Goal: Task Accomplishment & Management: Use online tool/utility

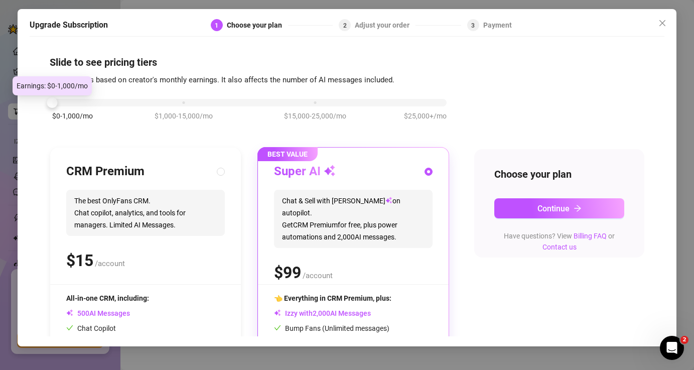
drag, startPoint x: 187, startPoint y: 101, endPoint x: 69, endPoint y: 105, distance: 118.0
click at [69, 103] on div "$0-1,000/mo $1,000-15,000/mo $15,000-25,000/mo $25,000+/mo" at bounding box center [249, 100] width 395 height 6
click at [160, 214] on span "The best OnlyFans CRM. Chat copilot, analytics, and tools for managers. Limited…" at bounding box center [145, 213] width 159 height 46
radio input "true"
radio input "false"
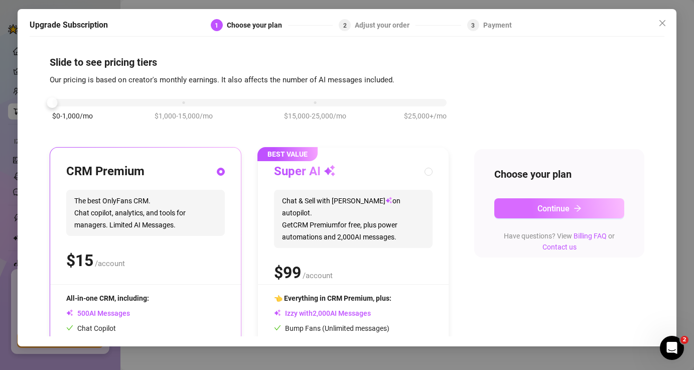
click at [543, 212] on span "Continue" at bounding box center [554, 209] width 32 height 10
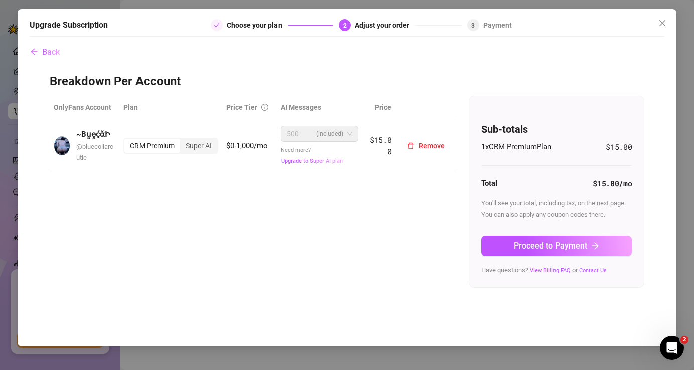
click at [352, 137] on span "500 (included)" at bounding box center [319, 133] width 65 height 15
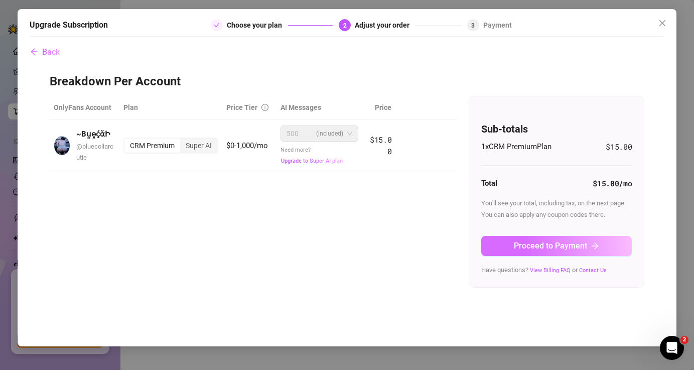
click at [544, 247] on span "Proceed to Payment" at bounding box center [550, 246] width 73 height 10
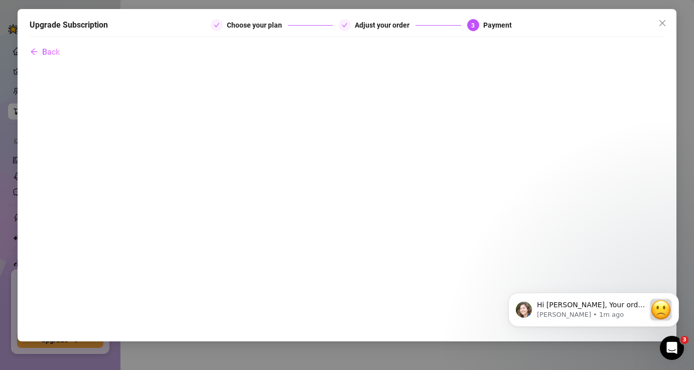
click at [665, 204] on div "Upgrade Subscription Choose your plan Adjust your order 3 Payment Back" at bounding box center [348, 175] width 660 height 332
click at [550, 278] on body "Hi [PERSON_NAME], Your order didn’t go through :slightly_frowning_face: Unfortu…" at bounding box center [593, 308] width 193 height 62
click at [542, 279] on body "Hi [PERSON_NAME], Your order didn’t go through :slightly_frowning_face: Unfortu…" at bounding box center [593, 308] width 193 height 62
click at [533, 276] on html "Hi [PERSON_NAME], Your order didn’t go through :slightly_frowning_face: Unfortu…" at bounding box center [593, 308] width 201 height 70
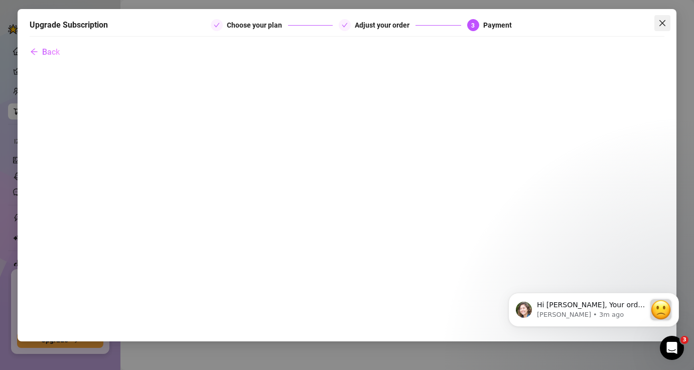
click at [662, 24] on icon "close" at bounding box center [663, 23] width 8 height 8
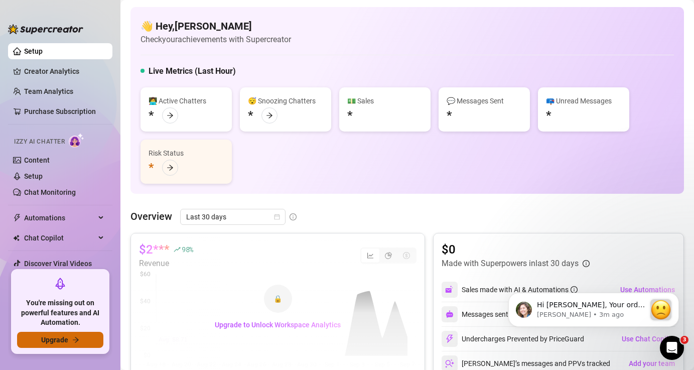
click at [79, 341] on button "Upgrade" at bounding box center [60, 340] width 86 height 16
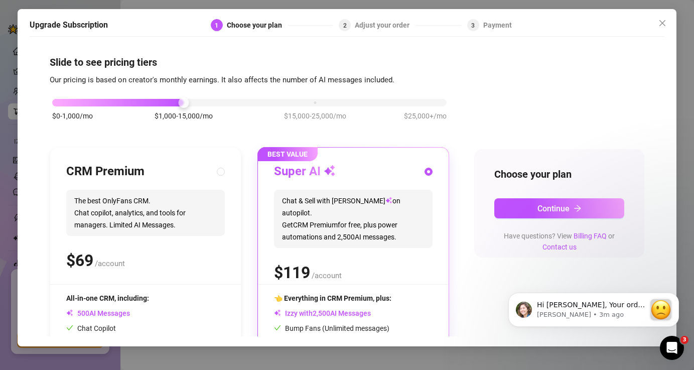
click at [166, 205] on span "The best OnlyFans CRM. Chat copilot, analytics, and tools for managers. Limited…" at bounding box center [145, 213] width 159 height 46
radio input "true"
radio input "false"
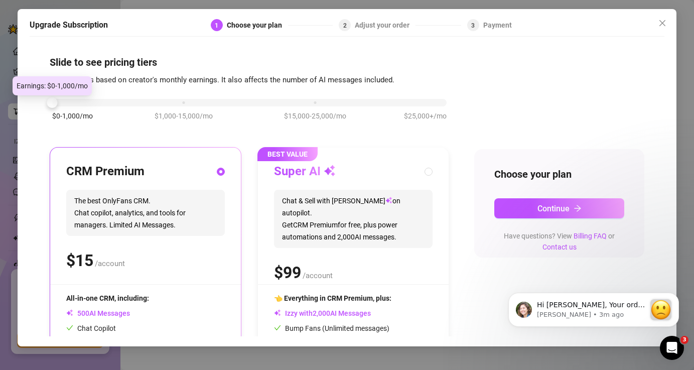
drag, startPoint x: 182, startPoint y: 106, endPoint x: 92, endPoint y: 103, distance: 89.9
click at [92, 103] on div "$0-1,000/mo $1,000-15,000/mo $15,000-25,000/mo $25,000+/mo" at bounding box center [249, 100] width 395 height 6
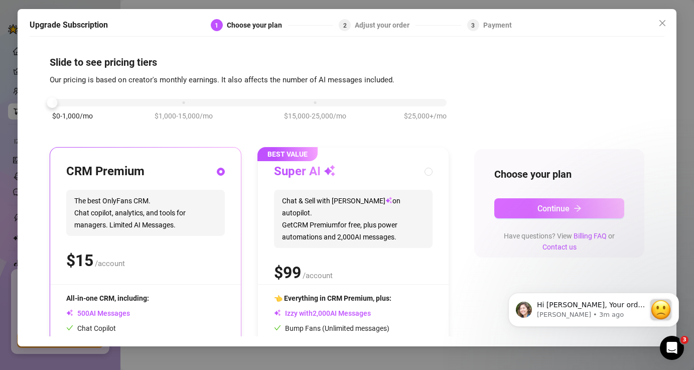
click at [548, 209] on span "Continue" at bounding box center [554, 209] width 32 height 10
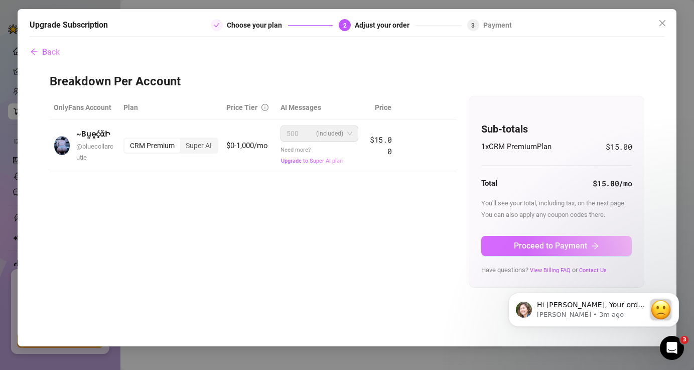
click at [551, 244] on span "Proceed to Payment" at bounding box center [550, 246] width 73 height 10
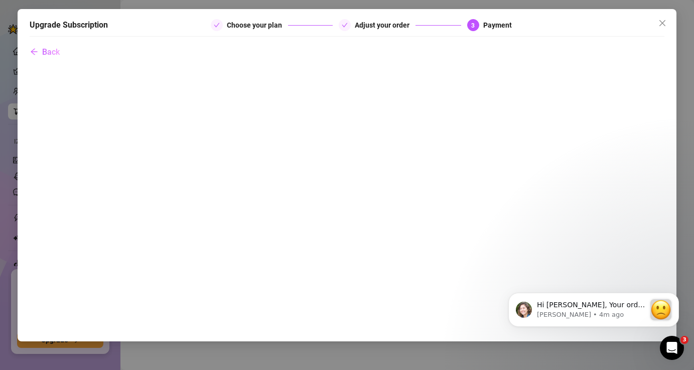
click at [525, 283] on body "Hi [PERSON_NAME], Your order didn’t go through :slightly_frowning_face: Unfortu…" at bounding box center [593, 308] width 193 height 62
click at [664, 25] on icon "close" at bounding box center [663, 23] width 6 height 6
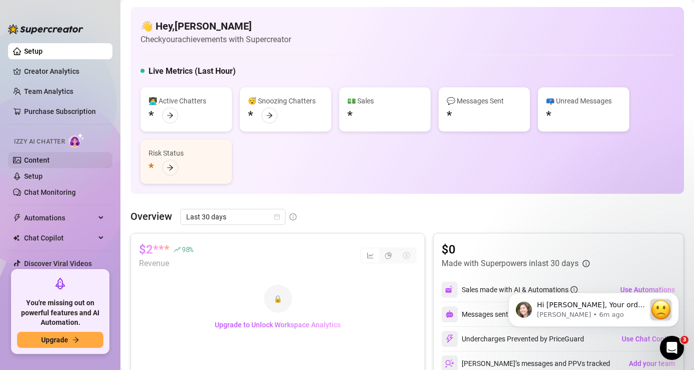
click at [50, 160] on link "Content" at bounding box center [37, 160] width 26 height 8
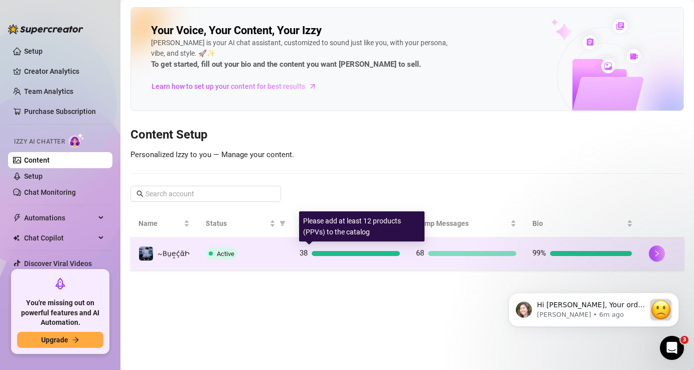
click at [333, 258] on div "38" at bounding box center [350, 253] width 100 height 12
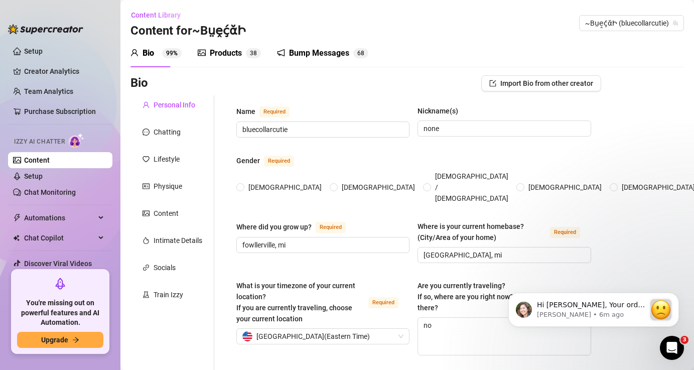
radio input "true"
type input "[DATE]"
drag, startPoint x: 177, startPoint y: 295, endPoint x: 174, endPoint y: 300, distance: 5.2
click at [175, 300] on div "Train Izzy" at bounding box center [169, 294] width 30 height 11
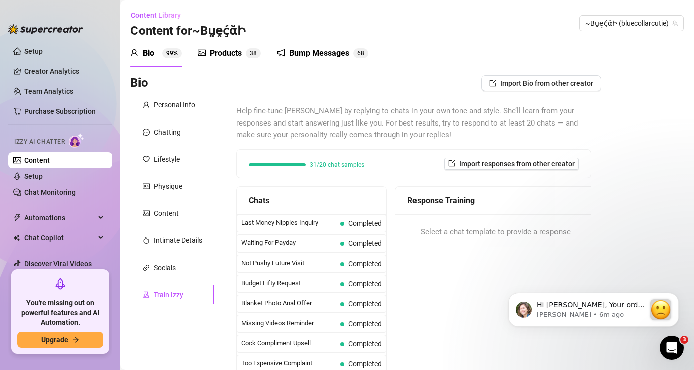
click at [173, 301] on div "Train Izzy" at bounding box center [173, 294] width 84 height 19
click at [170, 294] on div "Train Izzy" at bounding box center [169, 294] width 30 height 11
click at [645, 163] on div "Bio Import Bio from other creator Personal Info Chatting Lifestyle Physique Con…" at bounding box center [408, 290] width 554 height 430
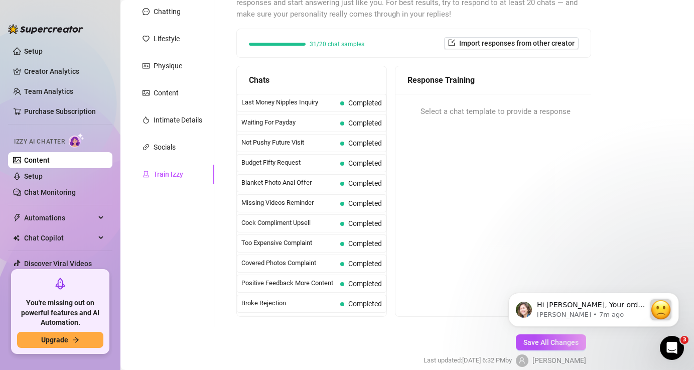
scroll to position [141, 0]
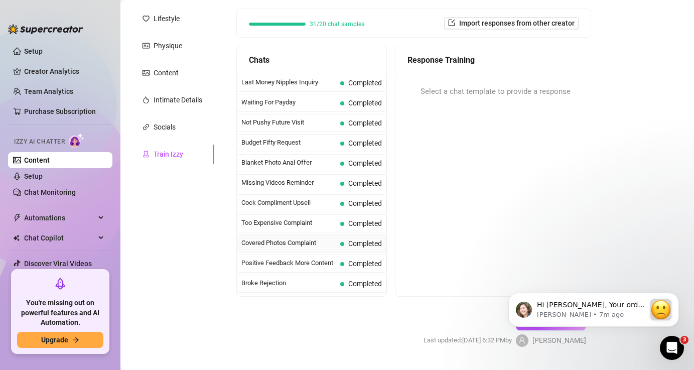
click at [359, 244] on span "Completed" at bounding box center [365, 243] width 34 height 8
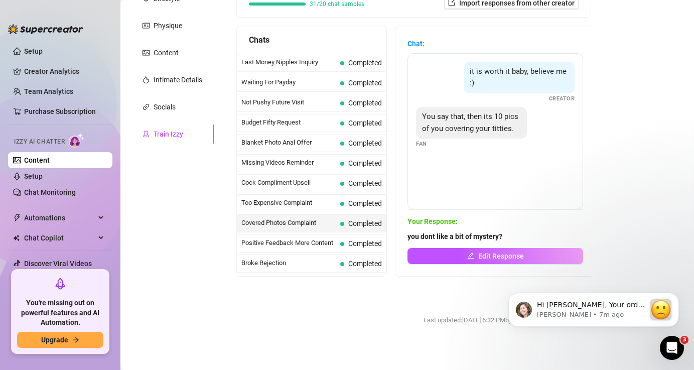
scroll to position [165, 0]
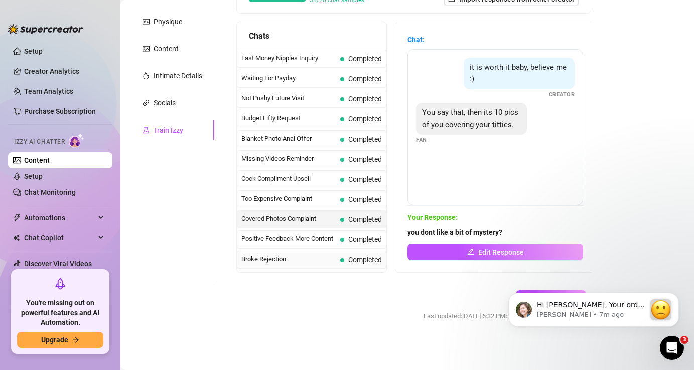
click at [354, 258] on span "Completed" at bounding box center [365, 259] width 34 height 8
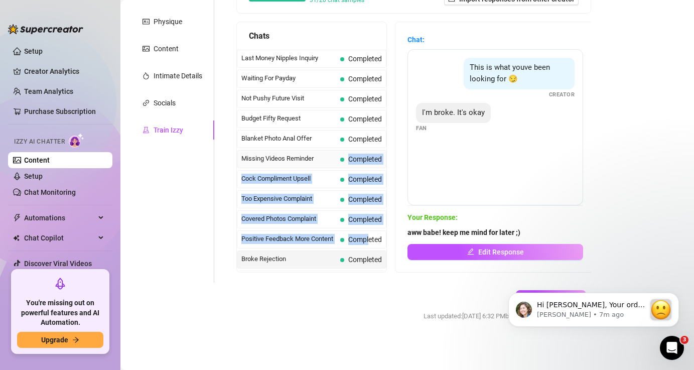
drag, startPoint x: 369, startPoint y: 243, endPoint x: 366, endPoint y: 152, distance: 91.9
click at [227, 174] on div "Help fine-tune [PERSON_NAME] by replying to chats in your own tone and style. S…" at bounding box center [413, 107] width 375 height 352
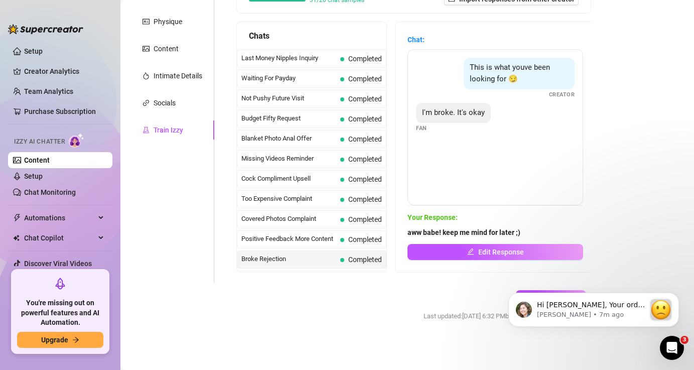
click at [283, 271] on div "Interested But Broke Completed" at bounding box center [312, 280] width 150 height 18
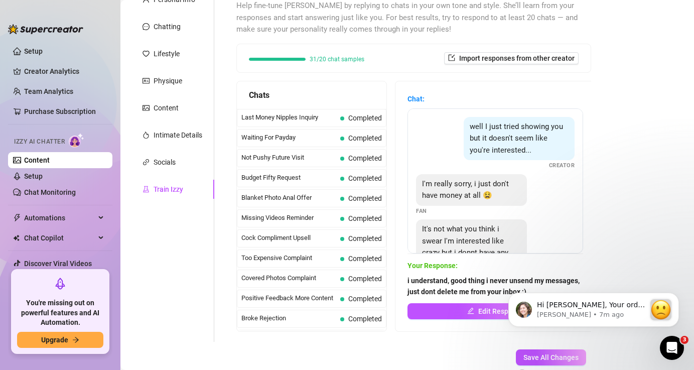
scroll to position [104, 0]
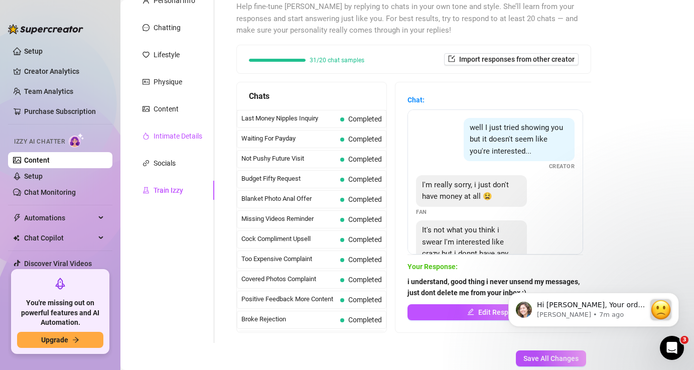
click at [175, 141] on div "Intimate Details" at bounding box center [178, 136] width 49 height 11
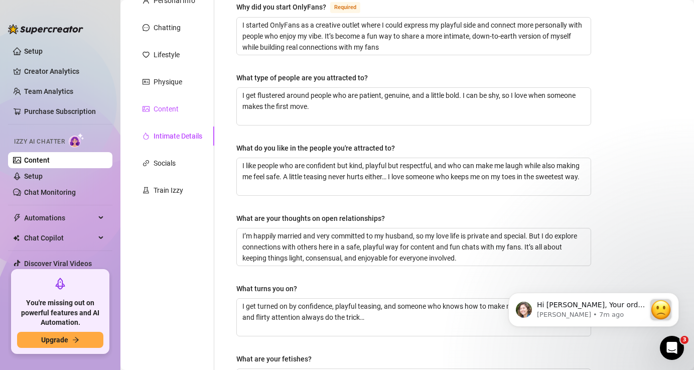
click at [166, 110] on div "Content" at bounding box center [166, 108] width 25 height 11
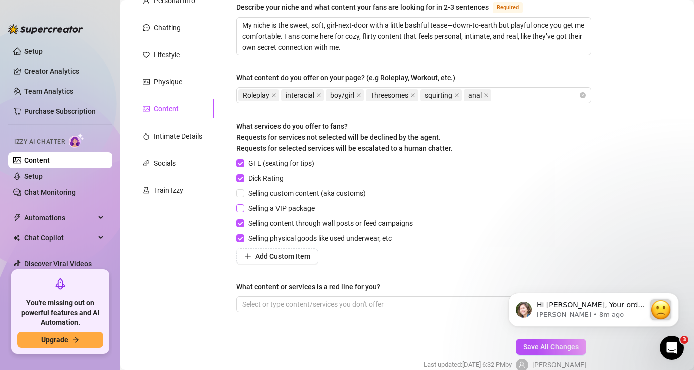
click at [241, 210] on input "Selling a VIP package" at bounding box center [239, 207] width 7 height 7
checkbox input "true"
click at [487, 199] on div "GFE (sexting for tips) Dick Rating Selling custom content (aka customs) Selling…" at bounding box center [413, 211] width 355 height 106
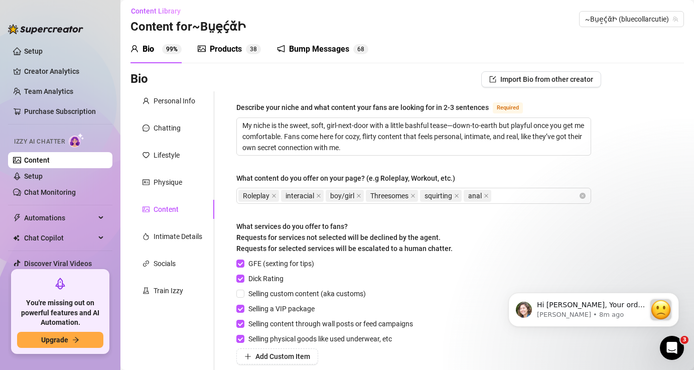
scroll to position [0, 0]
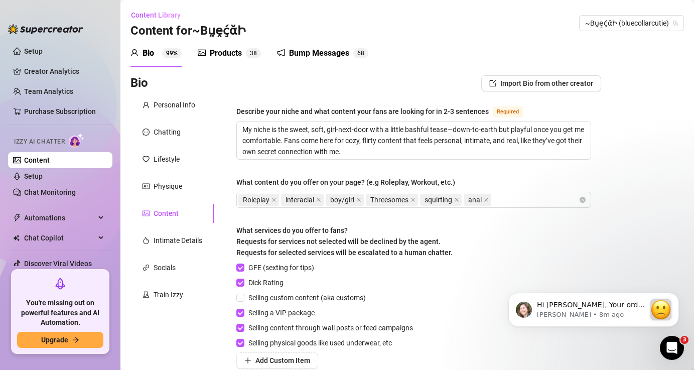
click at [643, 157] on div "Bio Import Bio from other creator Personal Info Chatting Lifestyle Physique Con…" at bounding box center [408, 284] width 554 height 418
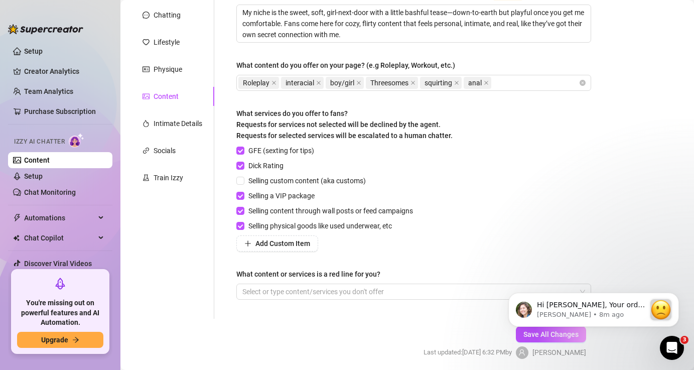
scroll to position [153, 0]
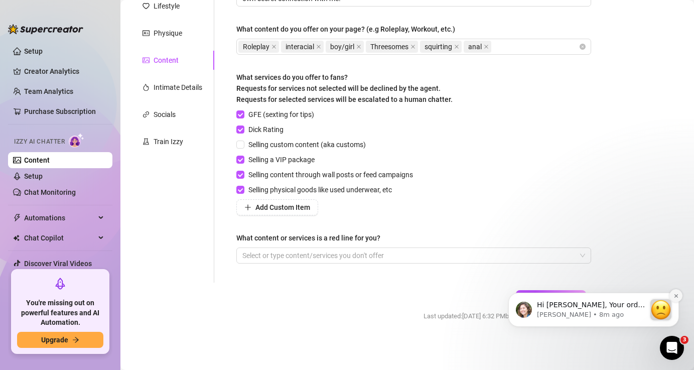
click at [677, 298] on icon "Dismiss notification" at bounding box center [677, 296] width 6 height 6
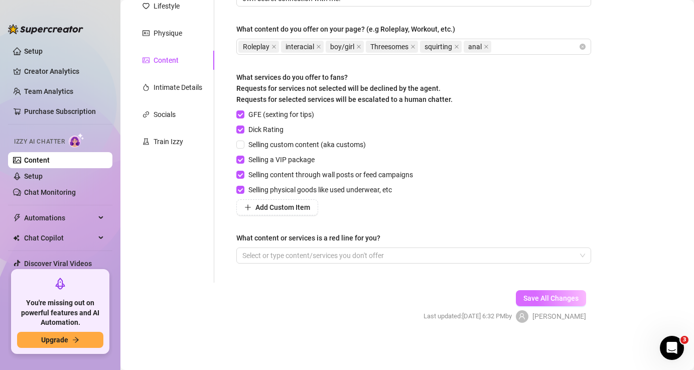
click at [553, 299] on span "Save All Changes" at bounding box center [551, 298] width 55 height 8
click at [671, 202] on div "Bio Import Bio from other creator Personal Info Chatting Lifestyle Physique Con…" at bounding box center [408, 131] width 554 height 418
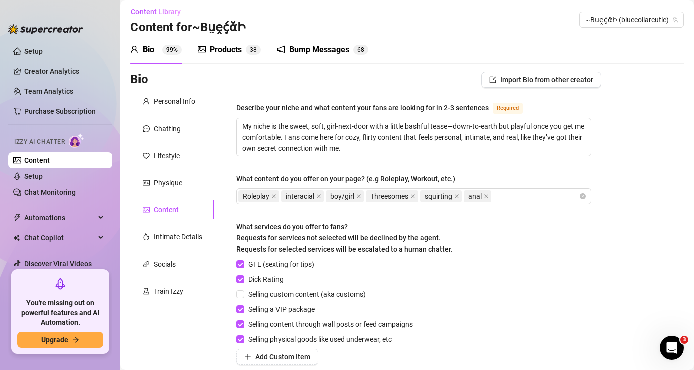
scroll to position [0, 0]
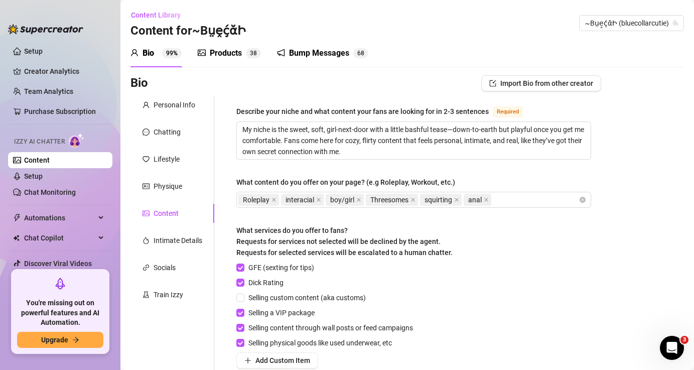
click at [226, 55] on div "Products" at bounding box center [226, 53] width 32 height 12
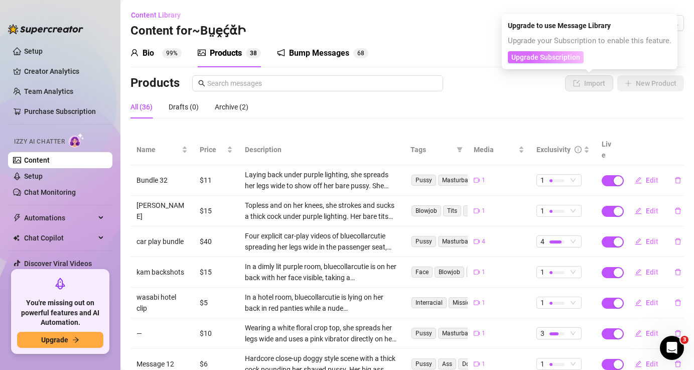
click at [569, 60] on span "Upgrade Subscription" at bounding box center [545, 57] width 69 height 8
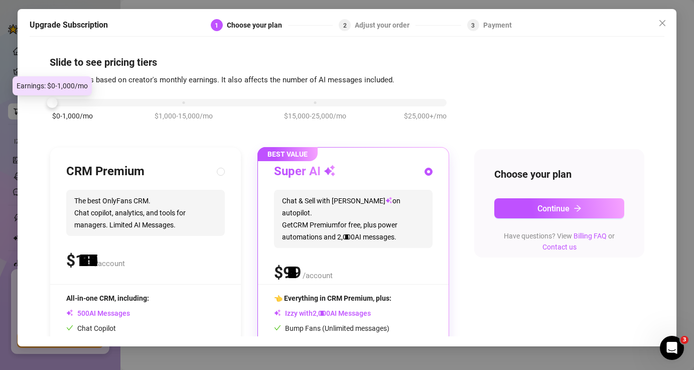
drag, startPoint x: 185, startPoint y: 106, endPoint x: 58, endPoint y: 103, distance: 126.5
click at [58, 103] on div "$0-1,000/mo $1,000-15,000/mo $15,000-25,000/mo $25,000+/mo" at bounding box center [249, 100] width 395 height 6
click at [484, 110] on div "$0-1,000/mo $1,000-15,000/mo $15,000-25,000/mo $25,000+/mo CRM Premium The best…" at bounding box center [347, 260] width 595 height 348
click at [186, 263] on div "$ /account" at bounding box center [145, 260] width 159 height 25
radio input "true"
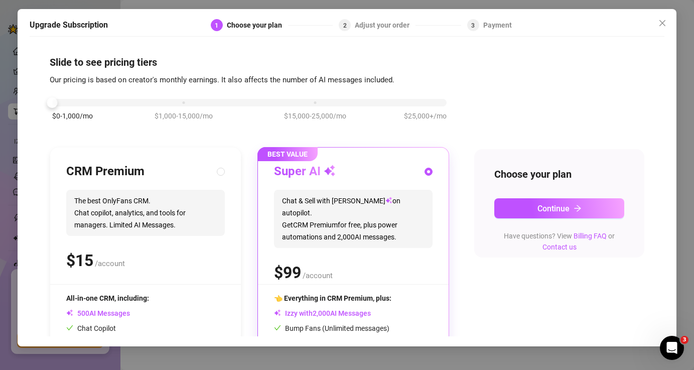
radio input "false"
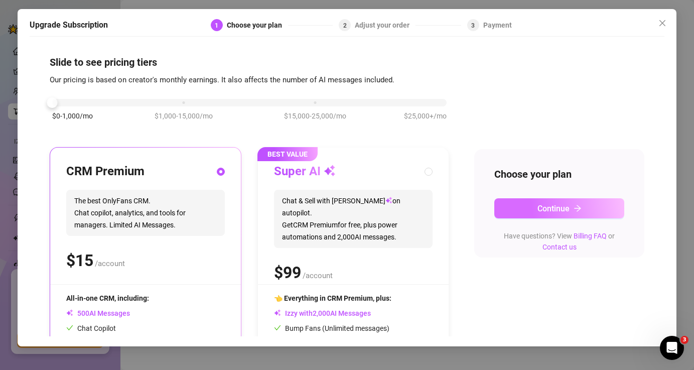
click at [536, 213] on button "Continue" at bounding box center [559, 208] width 131 height 20
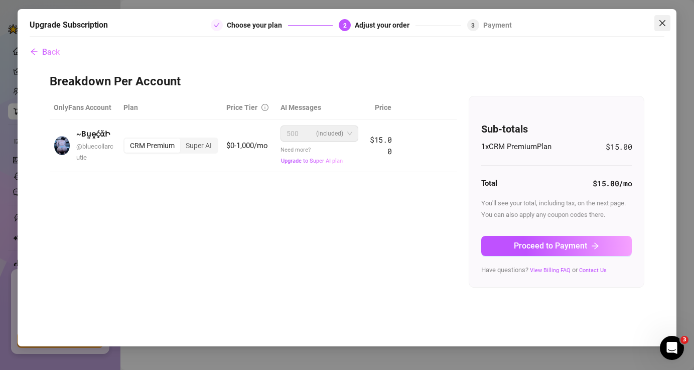
click at [662, 28] on button "Close" at bounding box center [663, 23] width 16 height 16
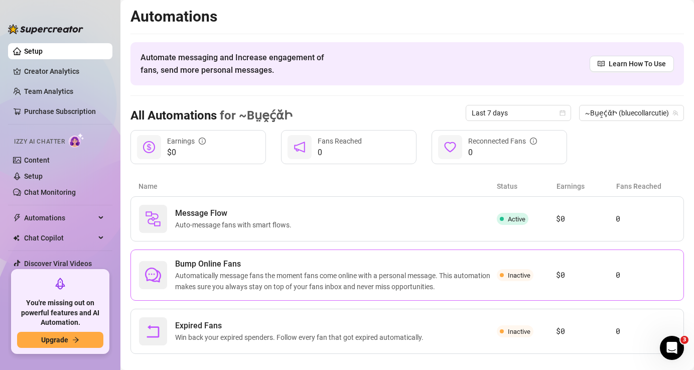
click at [237, 280] on span "Automatically message fans the moment fans come online with a personal message.…" at bounding box center [336, 281] width 322 height 22
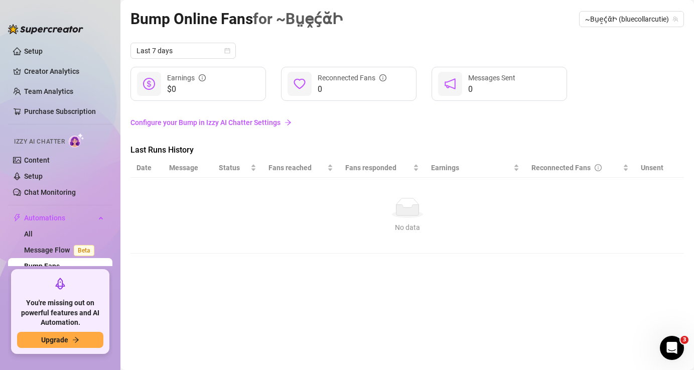
click at [245, 127] on link "Configure your Bump in Izzy AI Chatter Settings" at bounding box center [408, 122] width 554 height 11
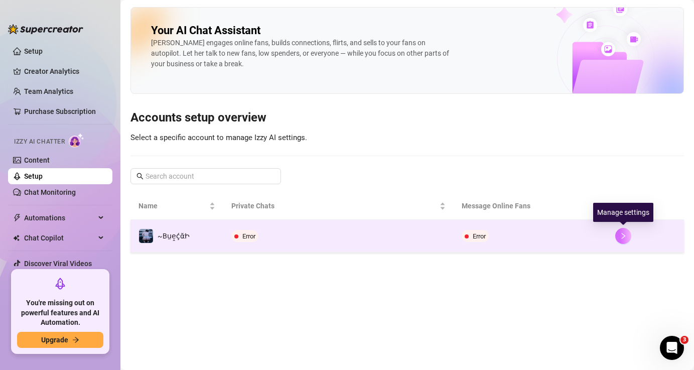
click at [625, 240] on button "button" at bounding box center [623, 236] width 16 height 16
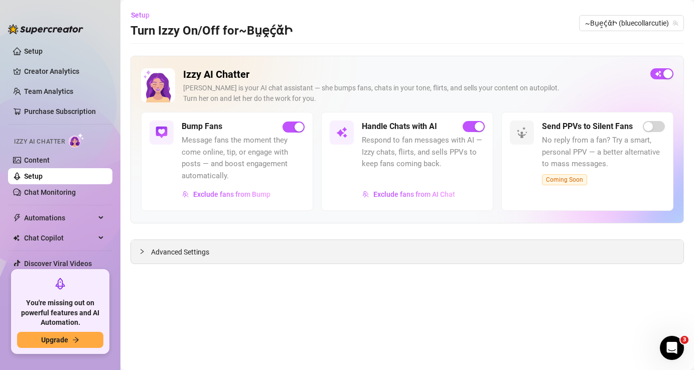
click at [186, 253] on span "Advanced Settings" at bounding box center [180, 251] width 58 height 11
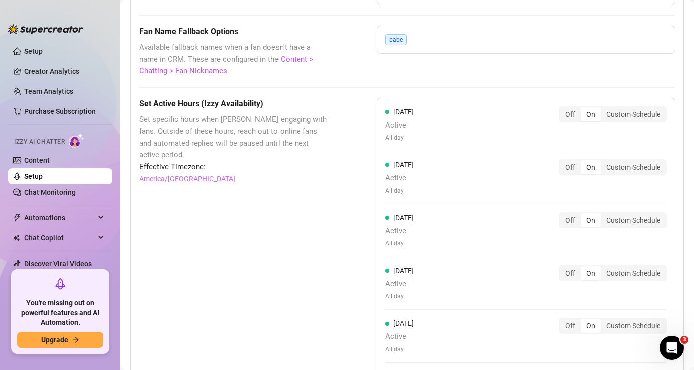
scroll to position [863, 0]
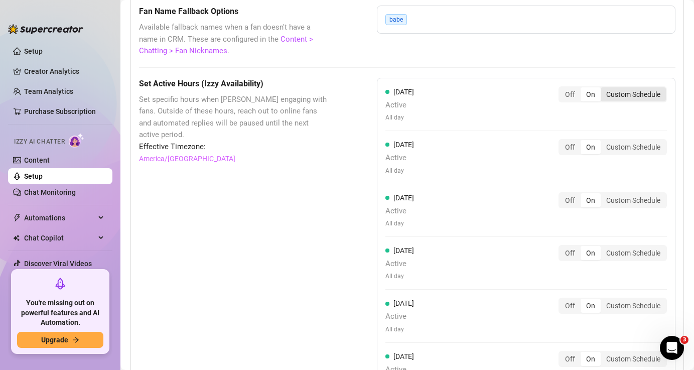
click at [644, 98] on div "Custom Schedule" at bounding box center [633, 94] width 65 height 14
click at [603, 89] on input "Custom Schedule" at bounding box center [603, 89] width 0 height 0
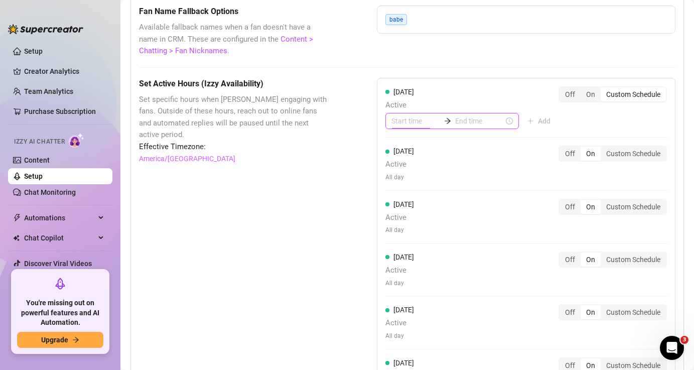
click at [413, 125] on input at bounding box center [416, 120] width 49 height 11
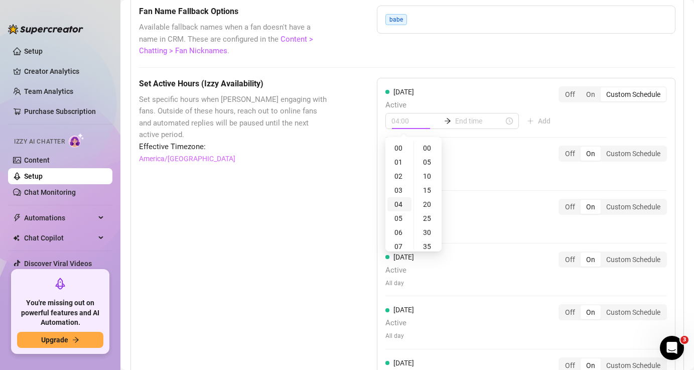
click at [404, 208] on div "04" at bounding box center [399, 204] width 24 height 14
type input "04:00"
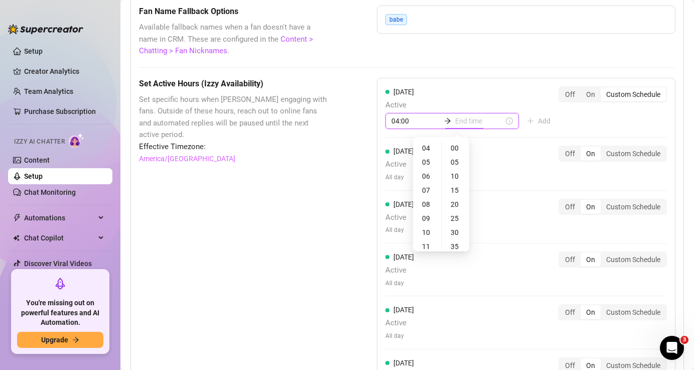
click at [460, 124] on input at bounding box center [479, 120] width 49 height 11
type input "04:00"
type input "11:00"
click at [433, 246] on div "11" at bounding box center [427, 246] width 24 height 14
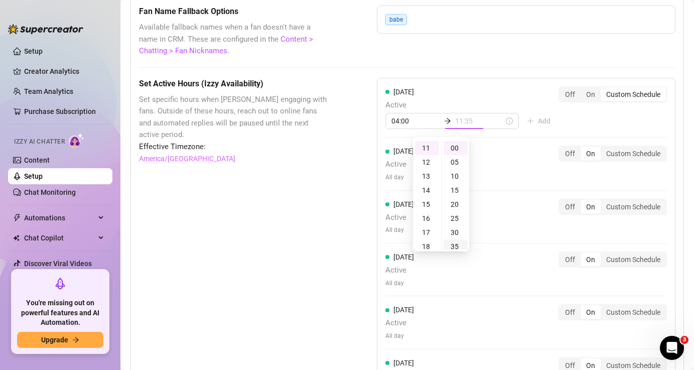
click at [459, 245] on div "35" at bounding box center [456, 246] width 24 height 14
type input "11:55"
click at [456, 208] on div "55" at bounding box center [456, 204] width 24 height 14
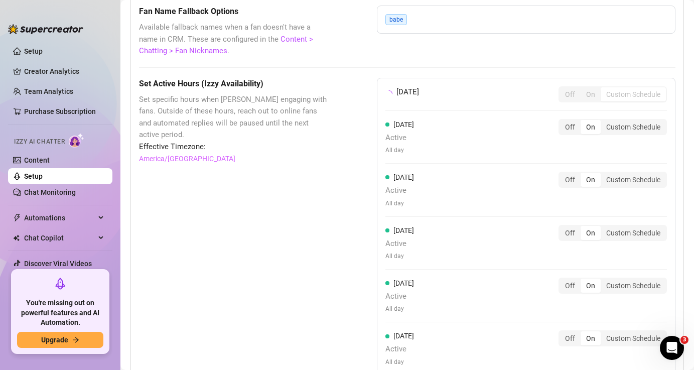
click at [548, 128] on div "[DATE] Off On Custom Schedule [DATE] Active All day Off On Custom Schedule [DAT…" at bounding box center [526, 257] width 299 height 359
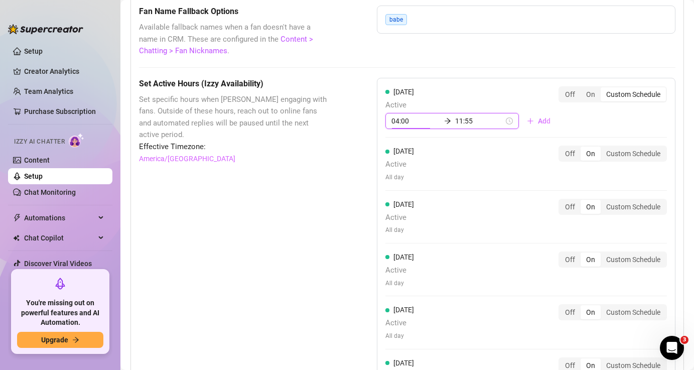
click at [407, 121] on input "04:00" at bounding box center [416, 120] width 49 height 11
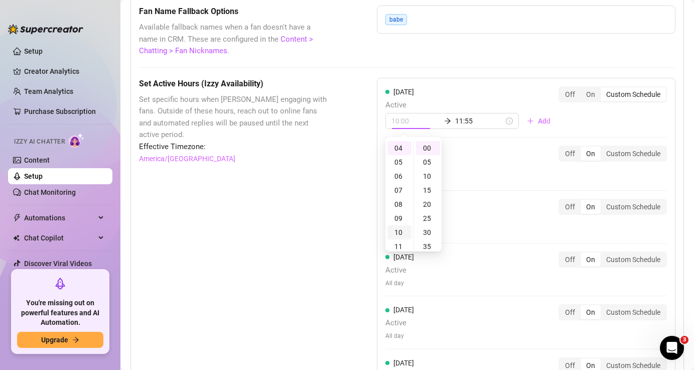
click at [406, 236] on div "10" at bounding box center [399, 232] width 24 height 14
click at [405, 247] on div "17" at bounding box center [399, 246] width 24 height 14
type input "17:00"
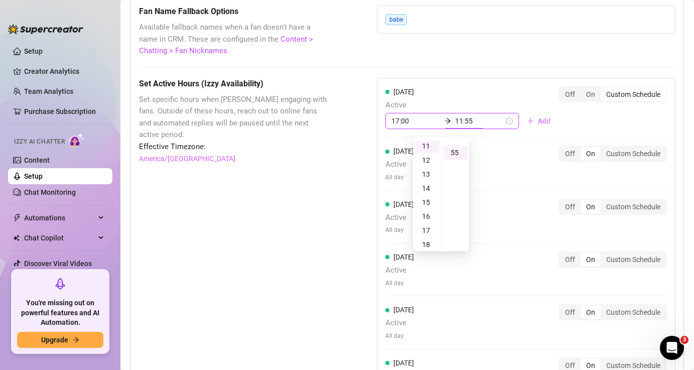
scroll to position [155, 0]
click at [455, 124] on input "11:55" at bounding box center [479, 120] width 49 height 11
click at [426, 243] on div "18" at bounding box center [427, 246] width 24 height 14
type input "23:55"
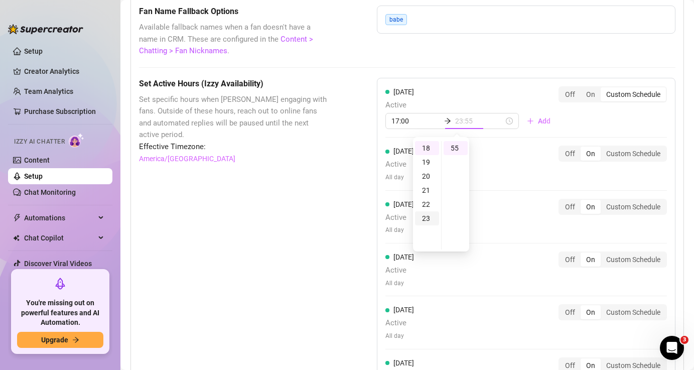
click at [429, 220] on div "23" at bounding box center [427, 218] width 24 height 14
click at [625, 158] on div "Custom Schedule" at bounding box center [633, 154] width 65 height 14
click at [603, 148] on input "Custom Schedule" at bounding box center [603, 148] width 0 height 0
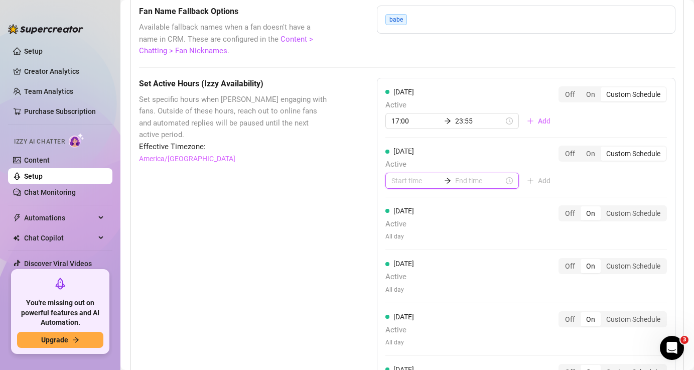
click at [407, 186] on input at bounding box center [416, 180] width 49 height 11
click at [408, 306] on div "07" at bounding box center [399, 306] width 24 height 14
click at [404, 308] on div "14" at bounding box center [399, 306] width 24 height 14
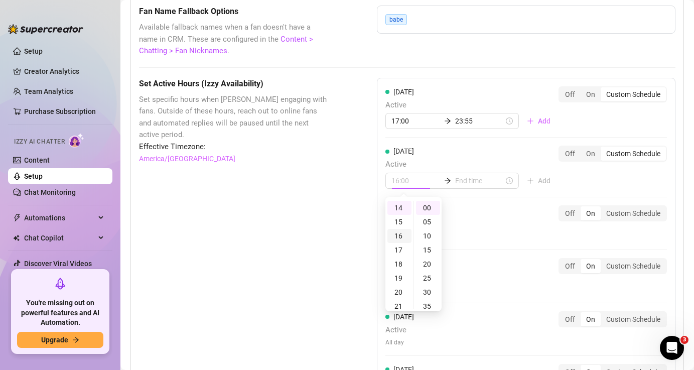
click at [402, 237] on div "16" at bounding box center [399, 236] width 24 height 14
click at [404, 222] on div "17" at bounding box center [399, 222] width 24 height 14
type input "17:00"
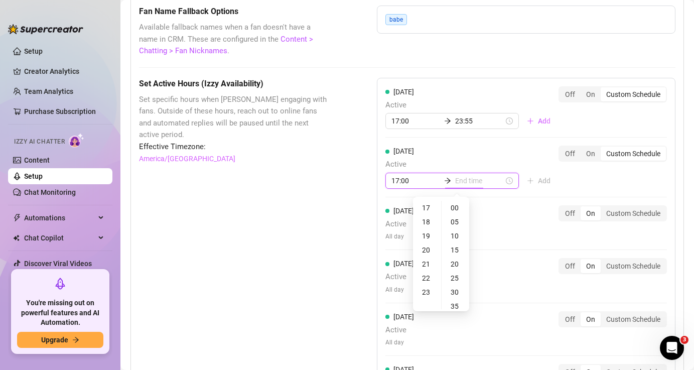
click at [457, 184] on input at bounding box center [479, 180] width 49 height 11
click at [431, 293] on div "23" at bounding box center [427, 292] width 24 height 14
click at [453, 308] on div "35" at bounding box center [456, 306] width 24 height 14
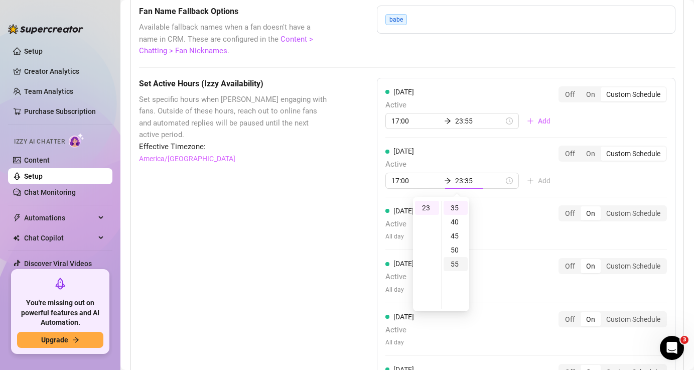
type input "23:55"
click at [456, 266] on div "55" at bounding box center [456, 264] width 24 height 14
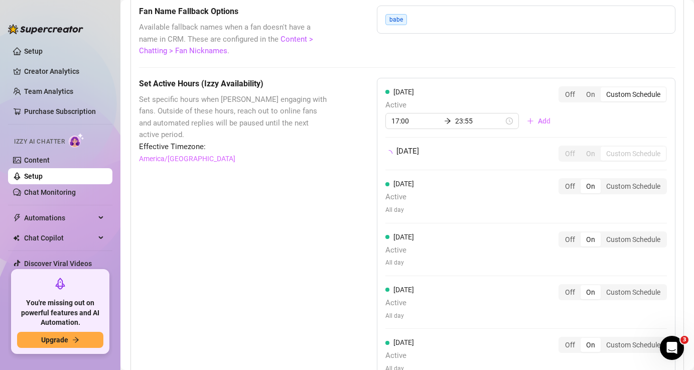
click at [348, 218] on div "Set Active Hours (Izzy Availability) Set specific hours when Izzy engaging with…" at bounding box center [407, 296] width 537 height 437
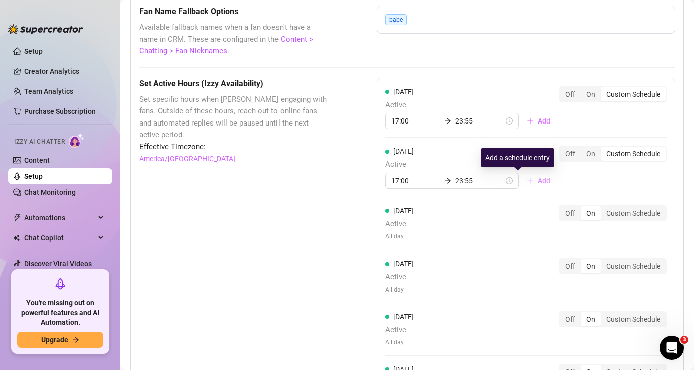
click at [538, 183] on span "Add" at bounding box center [544, 181] width 13 height 8
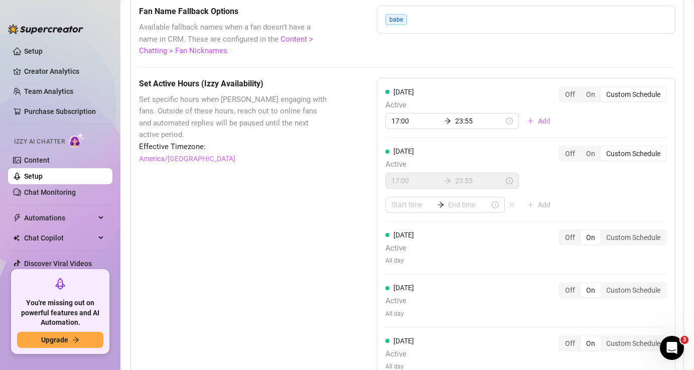
click at [508, 207] on icon "close" at bounding box center [511, 204] width 7 height 7
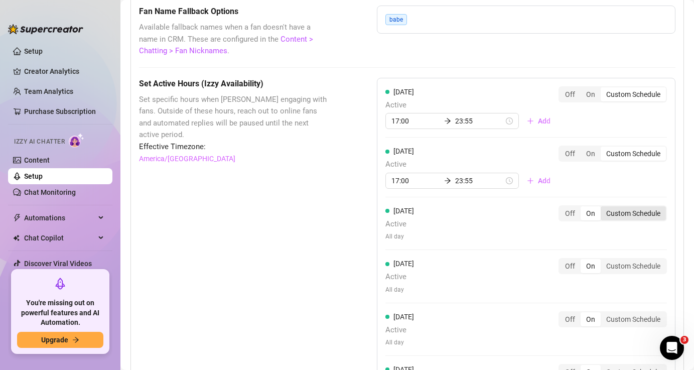
click at [630, 215] on div "Custom Schedule" at bounding box center [633, 213] width 65 height 14
click at [603, 208] on input "Custom Schedule" at bounding box center [603, 208] width 0 height 0
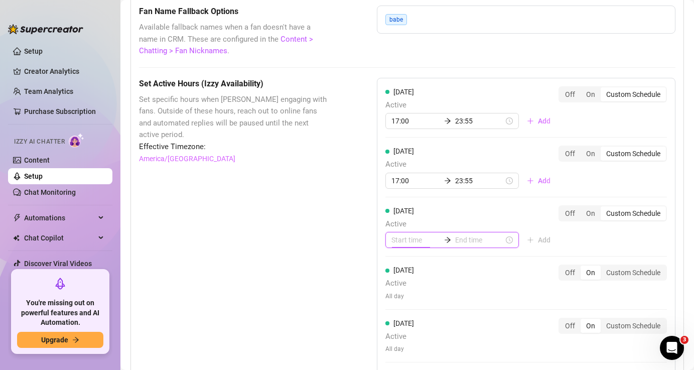
click at [404, 243] on input at bounding box center [416, 239] width 49 height 11
type input "00:10"
click at [432, 124] on div "00" at bounding box center [428, 122] width 24 height 14
click at [401, 218] on div "07" at bounding box center [399, 220] width 24 height 14
click at [401, 219] on div "14" at bounding box center [399, 220] width 24 height 14
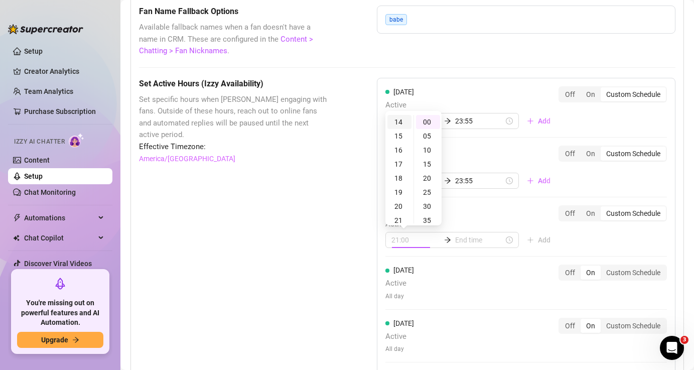
scroll to position [197, 0]
click at [403, 169] on div "17" at bounding box center [399, 164] width 24 height 14
type input "17:00"
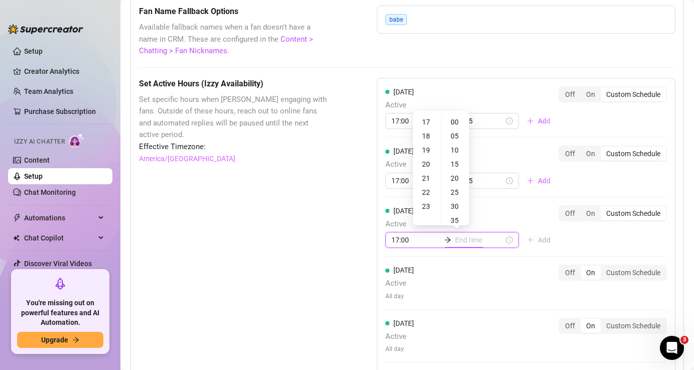
click at [458, 241] on input at bounding box center [479, 239] width 49 height 11
type input "17:35"
click at [431, 208] on div "23" at bounding box center [427, 206] width 24 height 14
click at [455, 221] on div "35" at bounding box center [456, 220] width 24 height 14
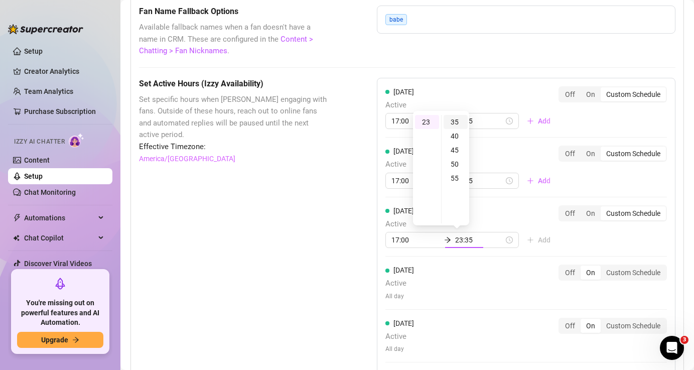
scroll to position [98, 0]
type input "23:55"
click at [455, 177] on div "55" at bounding box center [456, 178] width 24 height 14
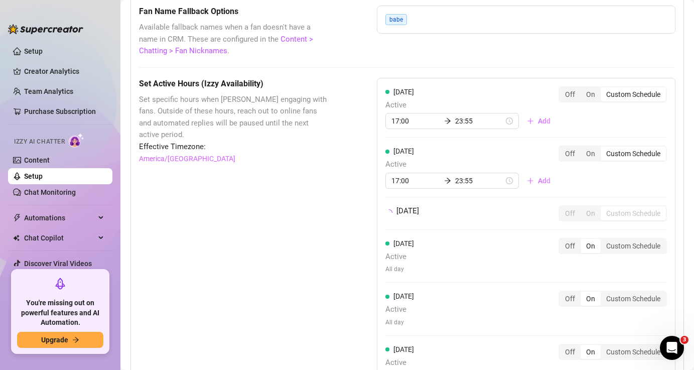
click at [450, 280] on div "[DATE] Active All day Off On Custom Schedule" at bounding box center [526, 260] width 282 height 45
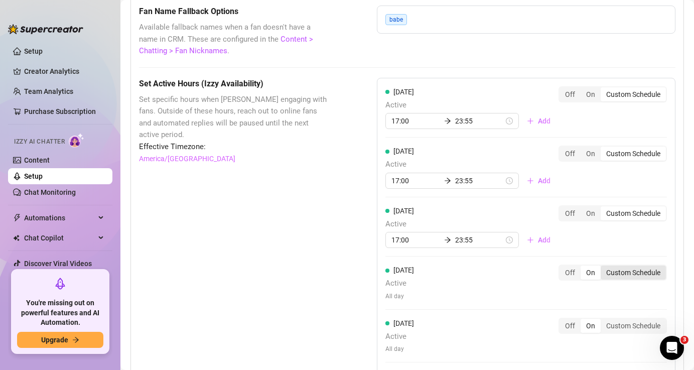
click at [629, 277] on div "Custom Schedule" at bounding box center [633, 273] width 65 height 14
click at [603, 267] on input "Custom Schedule" at bounding box center [603, 267] width 0 height 0
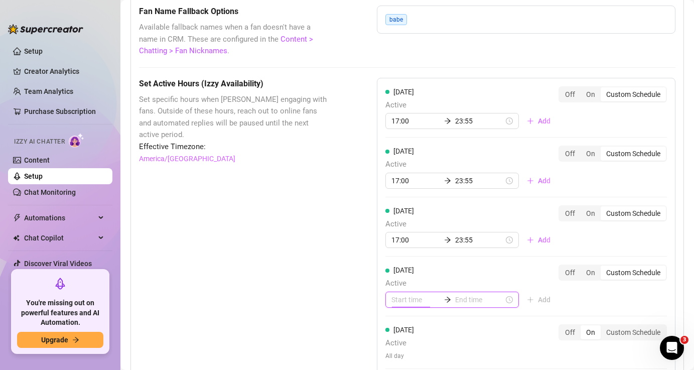
click at [403, 304] on input at bounding box center [416, 299] width 49 height 11
type input "06:00"
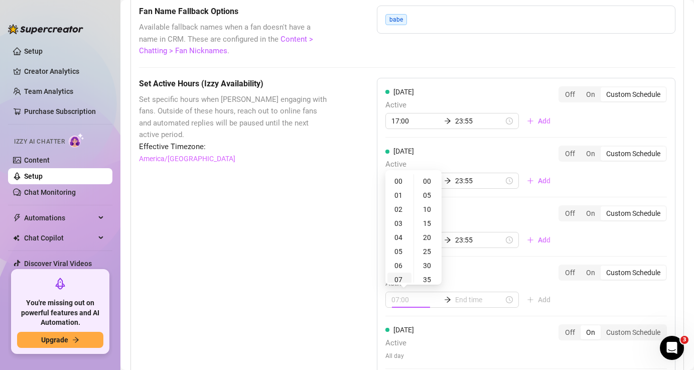
click at [404, 277] on div "07" at bounding box center [399, 280] width 24 height 14
click at [403, 280] on div "14" at bounding box center [399, 280] width 24 height 14
click at [401, 223] on div "17" at bounding box center [399, 223] width 24 height 14
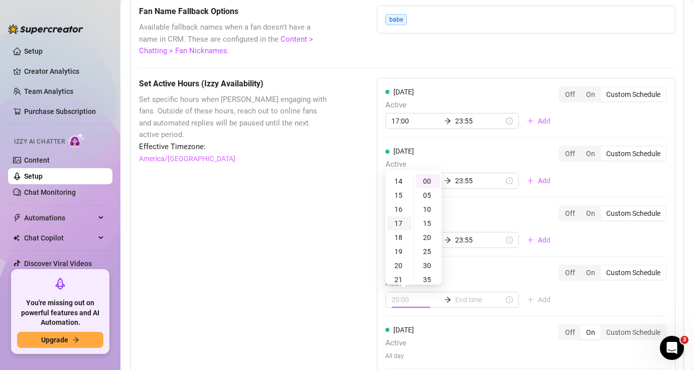
scroll to position [239, 0]
type input "17:00"
click at [415, 302] on input "17:00" at bounding box center [416, 299] width 49 height 11
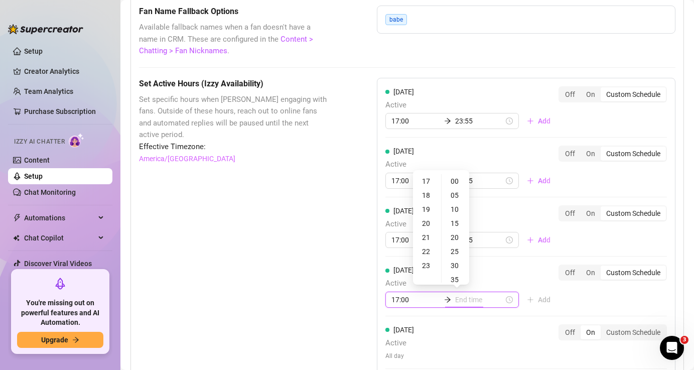
click at [455, 304] on input at bounding box center [479, 299] width 49 height 11
click at [430, 268] on div "23" at bounding box center [427, 265] width 24 height 14
click at [453, 280] on div "35" at bounding box center [456, 280] width 24 height 14
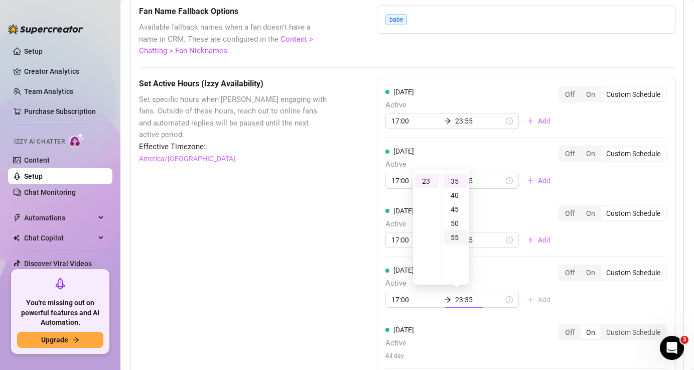
type input "23:55"
click at [456, 241] on div "55" at bounding box center [456, 237] width 24 height 14
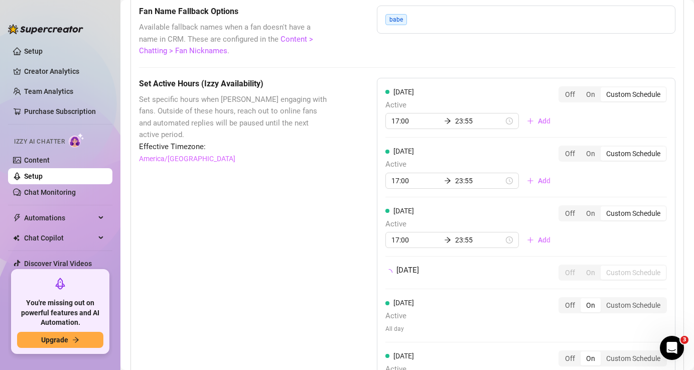
click at [478, 340] on div "[DATE] Active All day Off On Custom Schedule" at bounding box center [526, 319] width 282 height 45
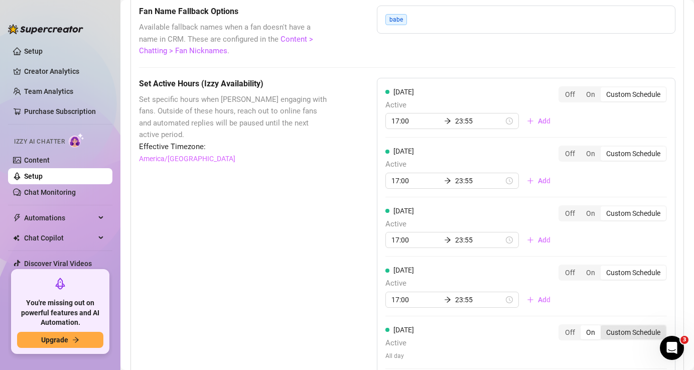
click at [617, 335] on div "Custom Schedule" at bounding box center [633, 332] width 65 height 14
click at [603, 327] on input "Custom Schedule" at bounding box center [603, 327] width 0 height 0
click at [408, 360] on input at bounding box center [416, 359] width 49 height 11
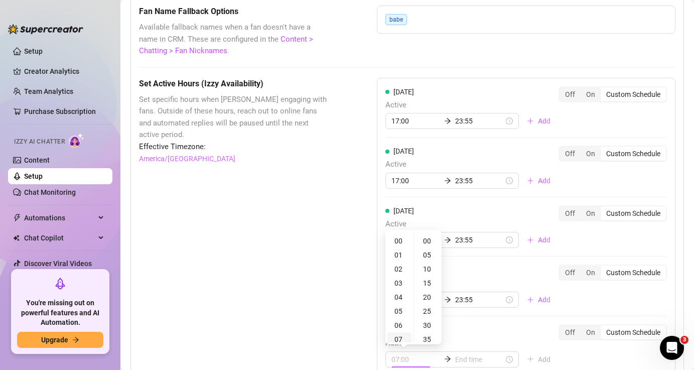
click at [402, 341] on div "07" at bounding box center [399, 339] width 24 height 14
click at [402, 335] on div "14" at bounding box center [399, 339] width 24 height 14
click at [400, 286] on div "17" at bounding box center [399, 283] width 24 height 14
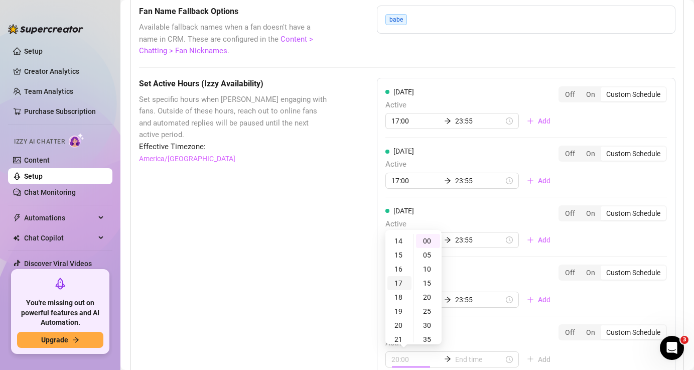
scroll to position [239, 0]
drag, startPoint x: 401, startPoint y: 240, endPoint x: 401, endPoint y: 271, distance: 30.1
click at [401, 273] on ul "00 01 02 03 04 05 06 07 08 09 10 11 12 13 14 15 16 17 18 19 20 21 22 23" at bounding box center [399, 288] width 28 height 108
click at [406, 270] on div "19" at bounding box center [399, 269] width 24 height 14
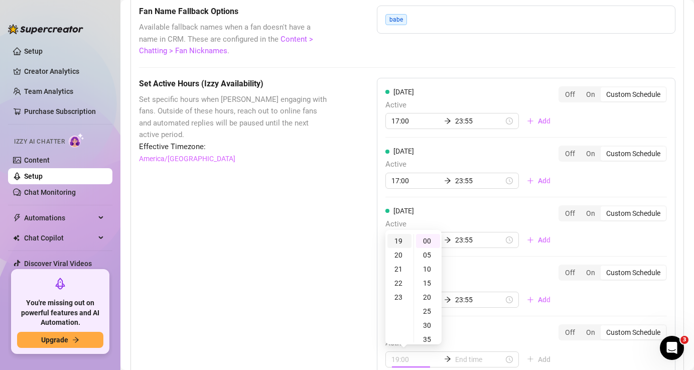
click at [404, 240] on div "19" at bounding box center [399, 241] width 24 height 14
type input "19:00"
click at [479, 273] on div "[DATE] Active 17:00 23:55 Add" at bounding box center [471, 286] width 173 height 43
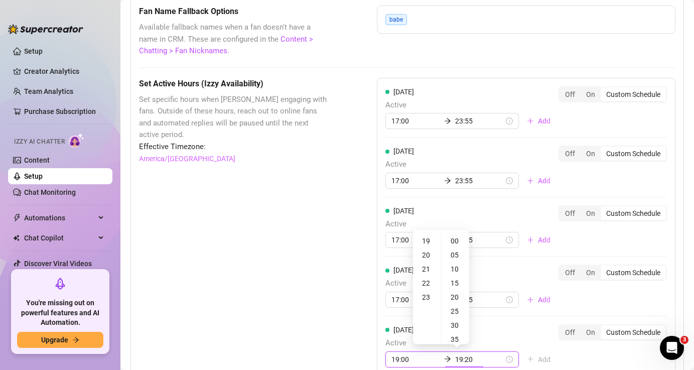
type input "23:00"
click at [401, 359] on input "19:00" at bounding box center [416, 359] width 49 height 11
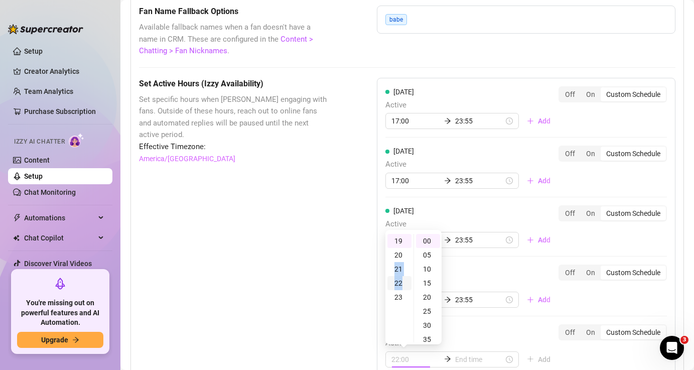
drag, startPoint x: 402, startPoint y: 252, endPoint x: 404, endPoint y: 280, distance: 27.1
click at [404, 278] on ul "00 01 02 03 04 05 06 07 08 09 10 11 12 13 14 15 16 17 18 19 20 21 22 23" at bounding box center [399, 288] width 28 height 108
click at [401, 361] on input "19:00" at bounding box center [416, 359] width 49 height 11
click at [400, 359] on input "19:00" at bounding box center [416, 359] width 49 height 11
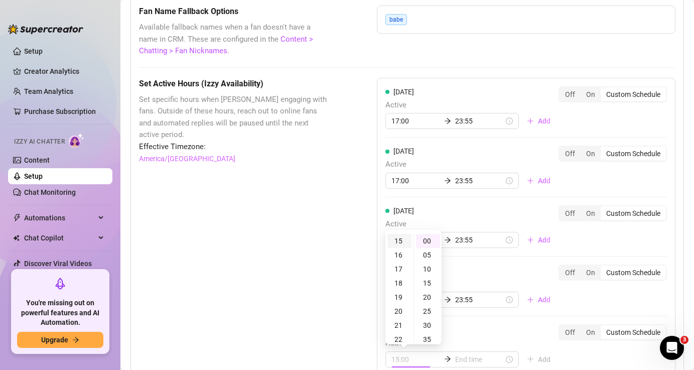
click at [404, 238] on div "15" at bounding box center [399, 241] width 24 height 14
type input "15:00"
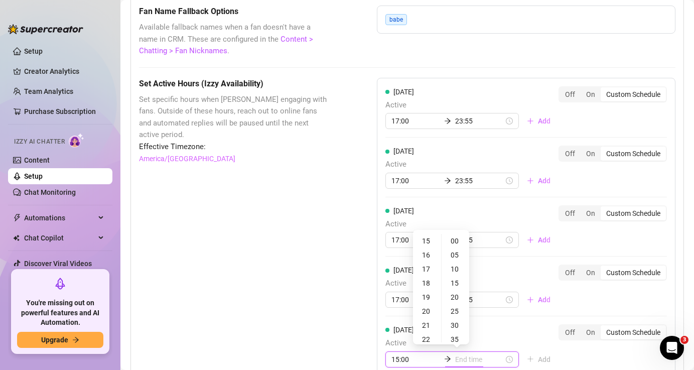
click at [455, 360] on input at bounding box center [479, 359] width 49 height 11
click at [456, 340] on div "35" at bounding box center [456, 339] width 24 height 14
click at [457, 298] on div "55" at bounding box center [456, 297] width 24 height 14
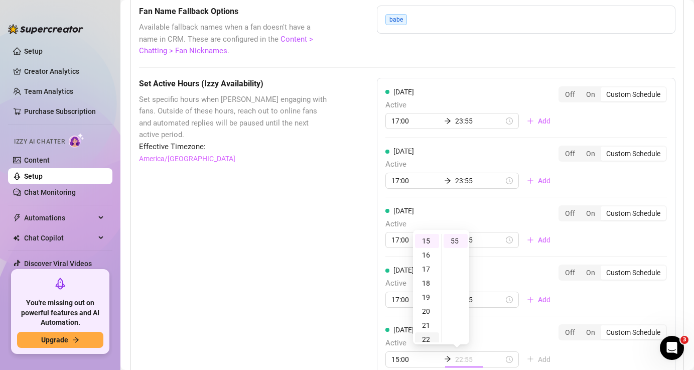
click at [429, 337] on div "22" at bounding box center [427, 339] width 24 height 14
type input "23:55"
click at [426, 254] on div "23" at bounding box center [427, 255] width 24 height 14
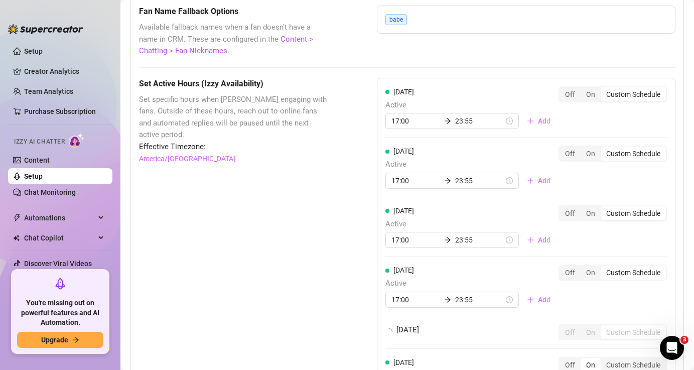
click at [512, 329] on div "[DATE] Off On Custom Schedule" at bounding box center [526, 332] width 282 height 16
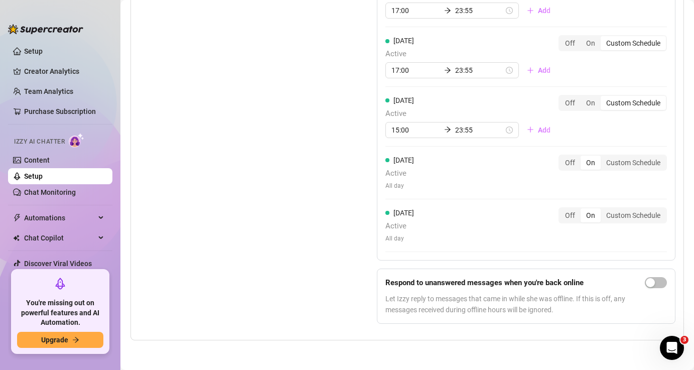
scroll to position [1093, 0]
click at [651, 285] on div "button" at bounding box center [650, 282] width 9 height 9
click at [295, 299] on div "Set Active Hours (Izzy Availability) Set specific hours when Izzy engaging with…" at bounding box center [233, 89] width 188 height 483
click at [64, 191] on link "Chat Monitoring" at bounding box center [50, 192] width 52 height 8
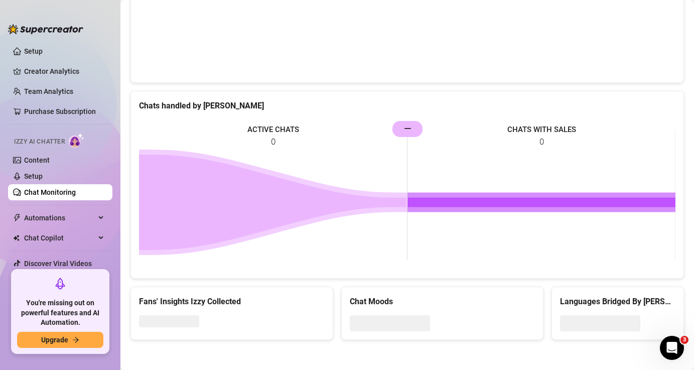
scroll to position [533, 0]
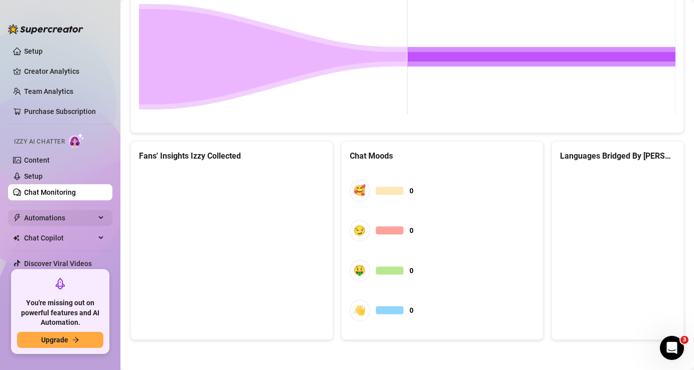
click at [101, 218] on icon at bounding box center [101, 218] width 5 height 0
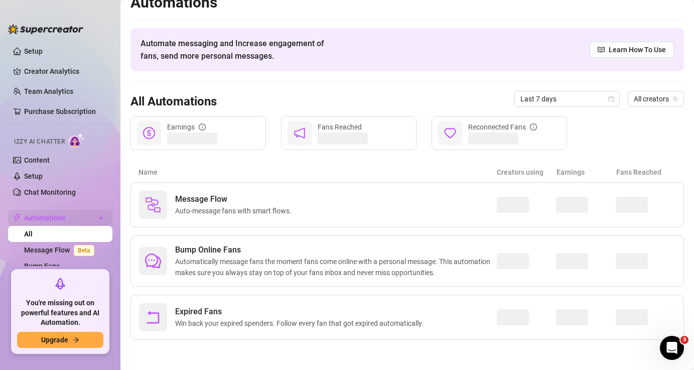
scroll to position [14, 0]
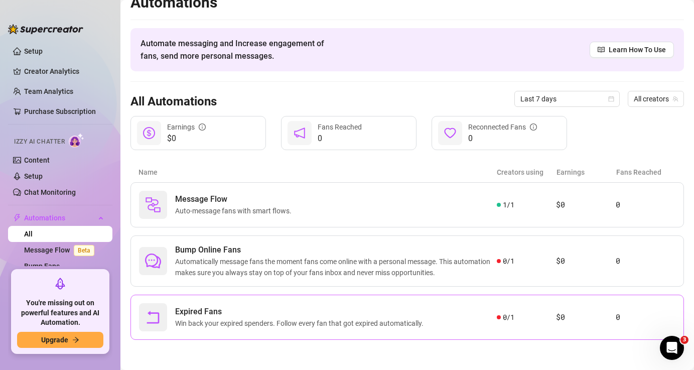
click at [318, 315] on span "Expired Fans" at bounding box center [301, 312] width 252 height 12
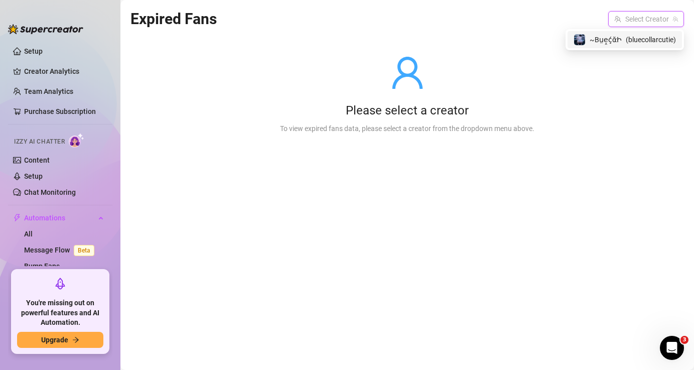
click at [648, 23] on input "search" at bounding box center [641, 19] width 55 height 15
click at [636, 41] on span "( bluecollarcutie )" at bounding box center [651, 39] width 50 height 11
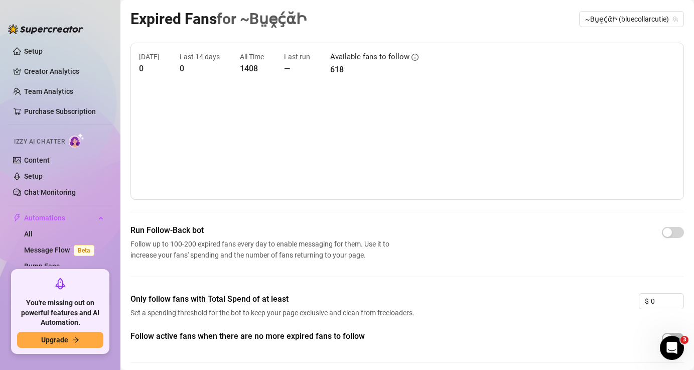
click at [484, 319] on div "Only follow fans with Total Spend of at least Set a spending threshold for the …" at bounding box center [408, 311] width 554 height 37
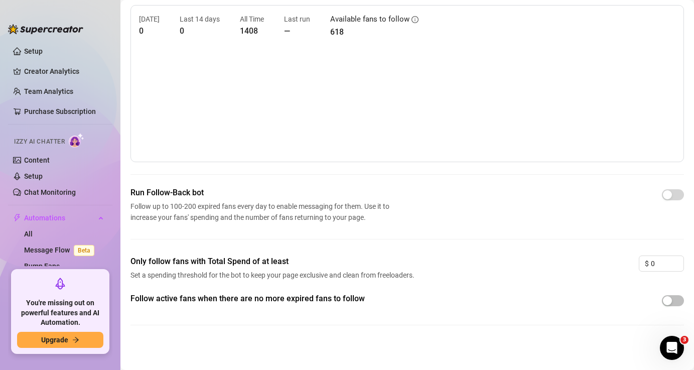
scroll to position [39, 0]
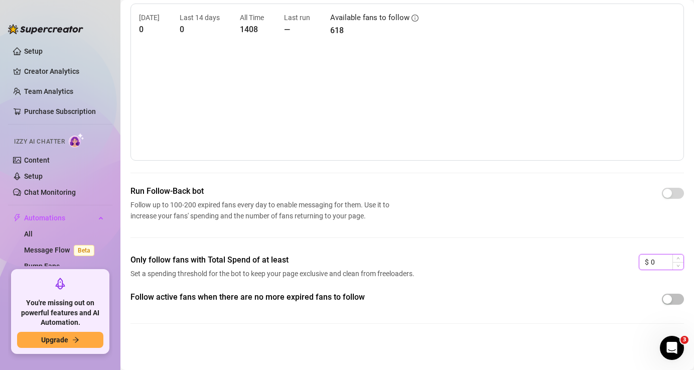
click at [659, 266] on input "0" at bounding box center [667, 261] width 33 height 15
type input "1"
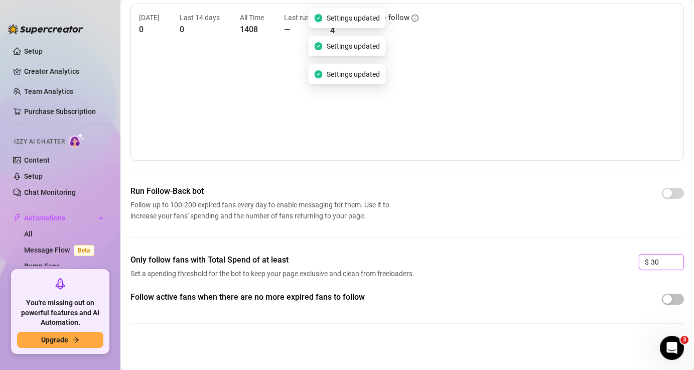
type input "30"
click at [542, 280] on div "Only follow fans with Total Spend of at least Set a spending threshold for the …" at bounding box center [408, 272] width 554 height 37
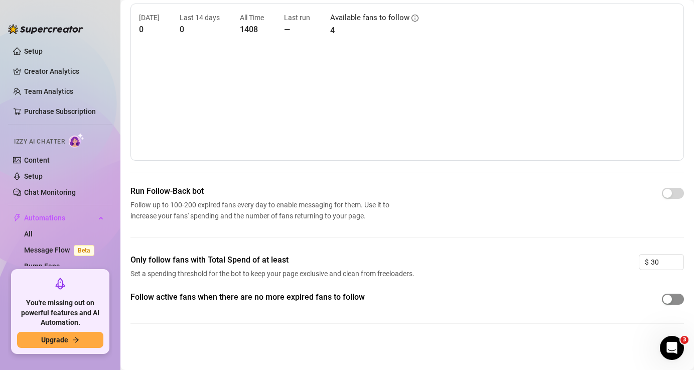
click at [668, 304] on span "button" at bounding box center [673, 299] width 22 height 11
click at [33, 235] on link "All" at bounding box center [28, 234] width 9 height 8
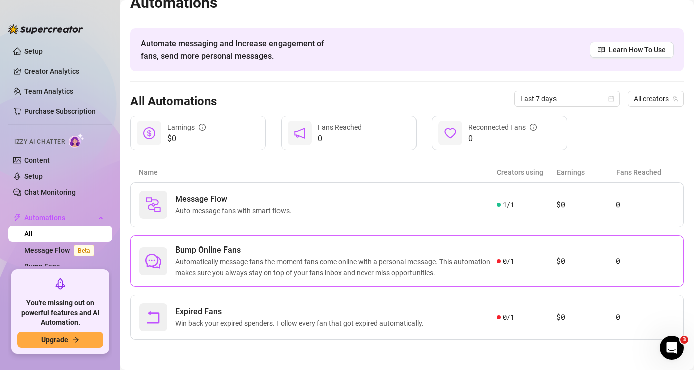
click at [241, 269] on span "Automatically message fans the moment fans come online with a personal message.…" at bounding box center [336, 267] width 322 height 22
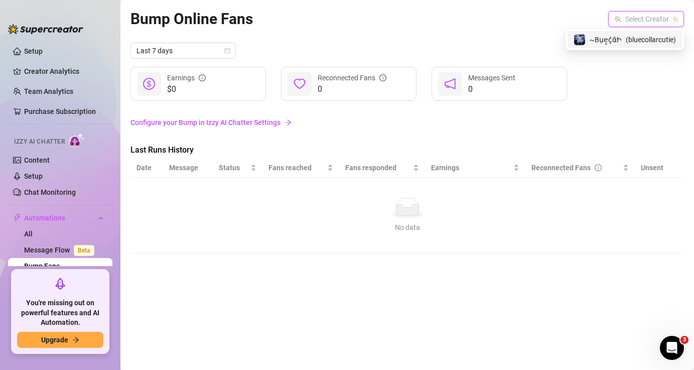
click at [650, 26] on input "search" at bounding box center [641, 19] width 55 height 15
click at [640, 38] on span "( bluecollarcutie )" at bounding box center [651, 39] width 50 height 11
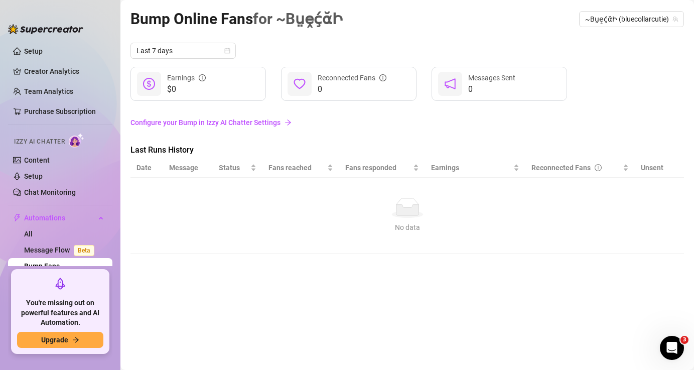
click at [244, 128] on link "Configure your Bump in Izzy AI Chatter Settings" at bounding box center [408, 122] width 554 height 19
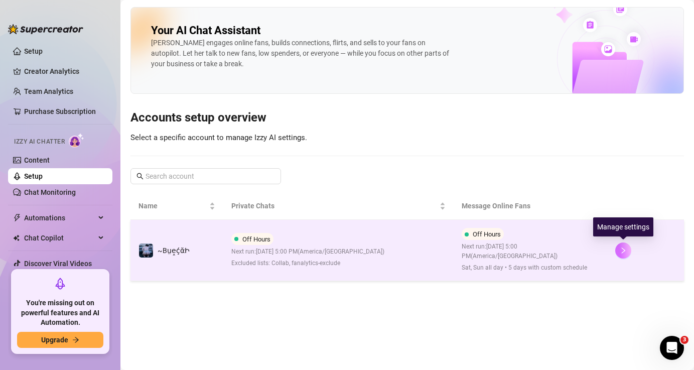
click at [623, 255] on button "button" at bounding box center [623, 250] width 16 height 16
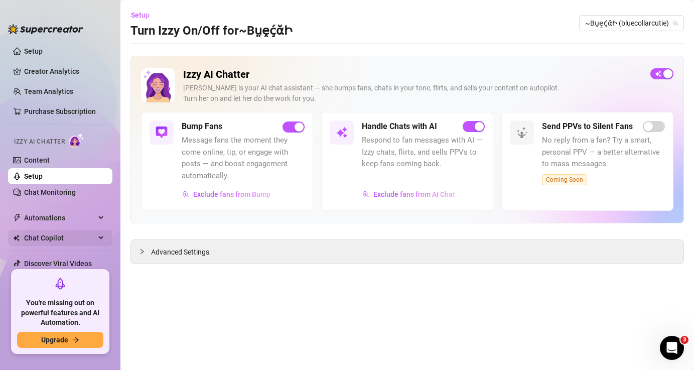
click at [58, 239] on span "Chat Copilot" at bounding box center [59, 238] width 71 height 16
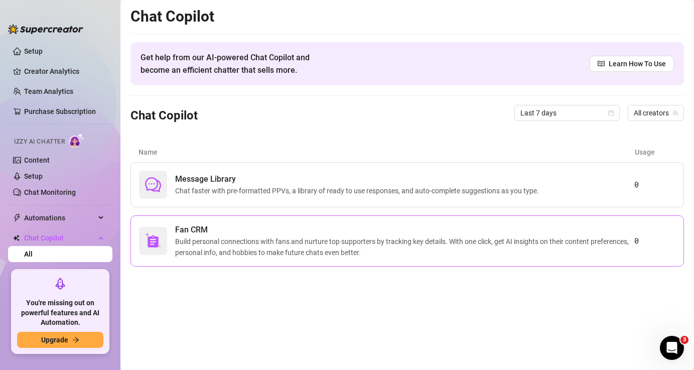
click at [293, 252] on span "Build personal connections with fans and nurture top supporters by tracking key…" at bounding box center [404, 247] width 459 height 22
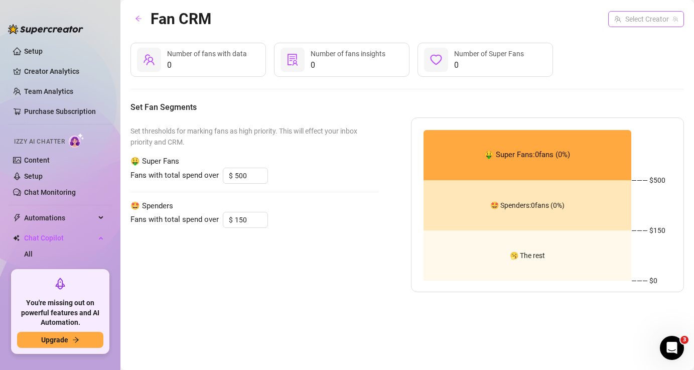
click at [648, 20] on input "search" at bounding box center [641, 19] width 55 height 15
click at [630, 42] on span "( bluecollarcutie )" at bounding box center [651, 39] width 50 height 11
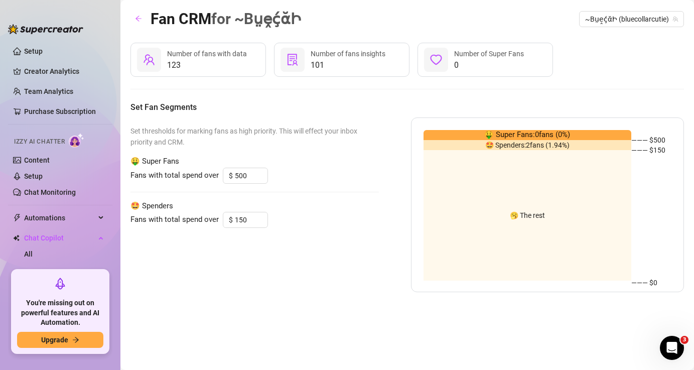
click at [232, 65] on span "123" at bounding box center [207, 65] width 80 height 12
click at [141, 19] on icon "arrow-left" at bounding box center [138, 18] width 7 height 7
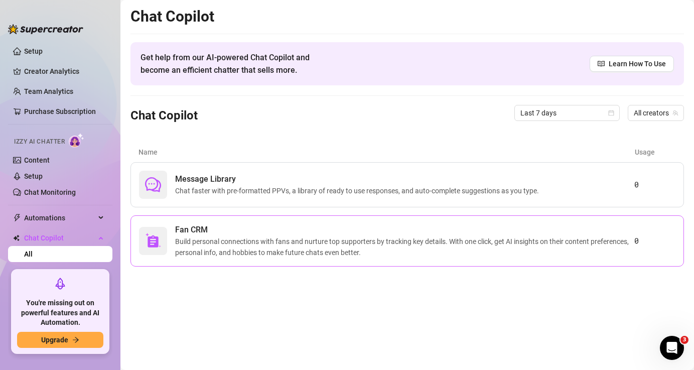
click at [225, 230] on span "Fan CRM" at bounding box center [404, 230] width 459 height 12
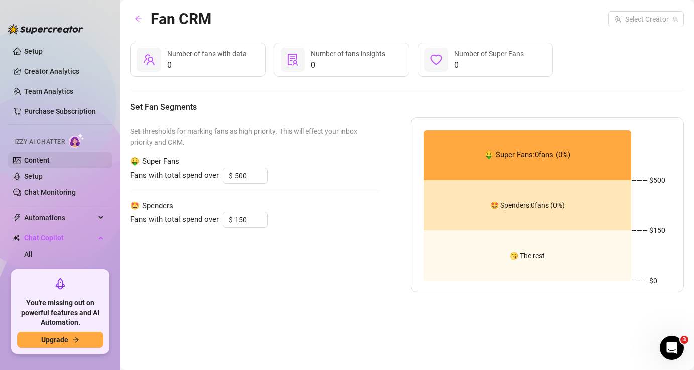
click at [48, 159] on link "Content" at bounding box center [37, 160] width 26 height 8
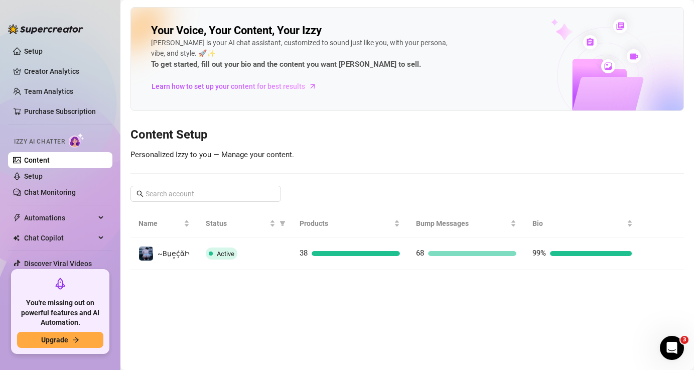
click at [48, 159] on link "Content" at bounding box center [37, 160] width 26 height 8
click at [43, 55] on link "Setup" at bounding box center [33, 51] width 19 height 8
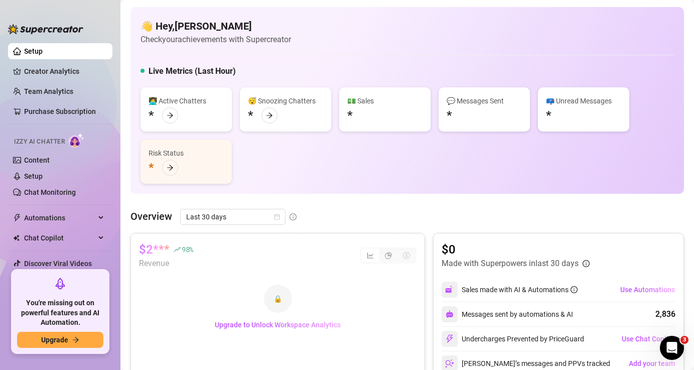
click at [43, 53] on link "Setup" at bounding box center [33, 51] width 19 height 8
click at [43, 172] on link "Setup" at bounding box center [33, 176] width 19 height 8
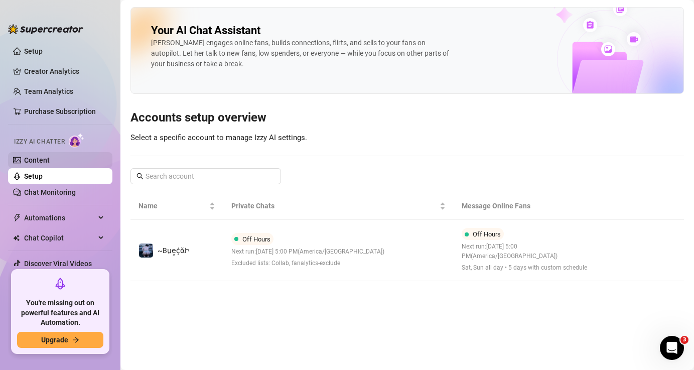
click at [35, 162] on link "Content" at bounding box center [37, 160] width 26 height 8
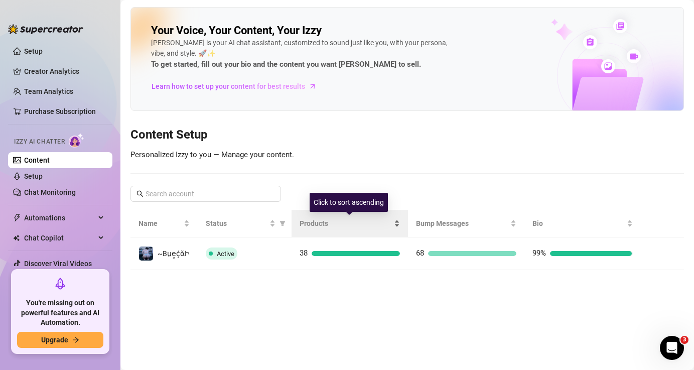
click at [312, 229] on div "Products" at bounding box center [350, 223] width 100 height 11
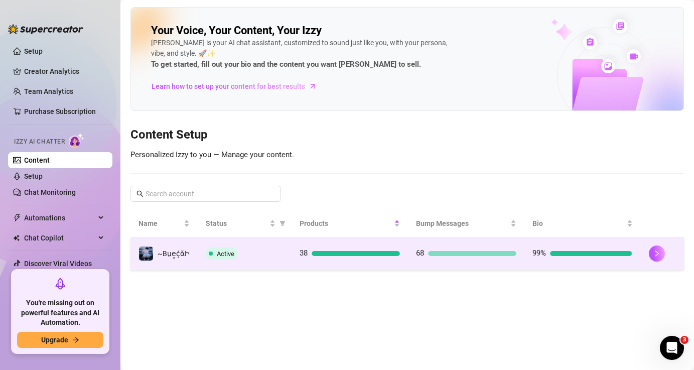
click at [324, 259] on td "38" at bounding box center [350, 253] width 116 height 33
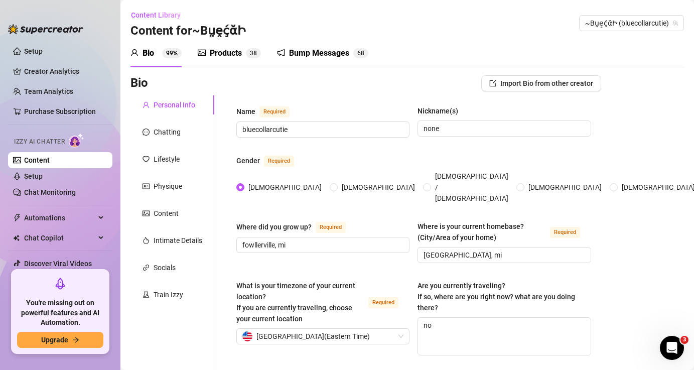
click at [328, 52] on div "Bump Messages" at bounding box center [319, 53] width 60 height 12
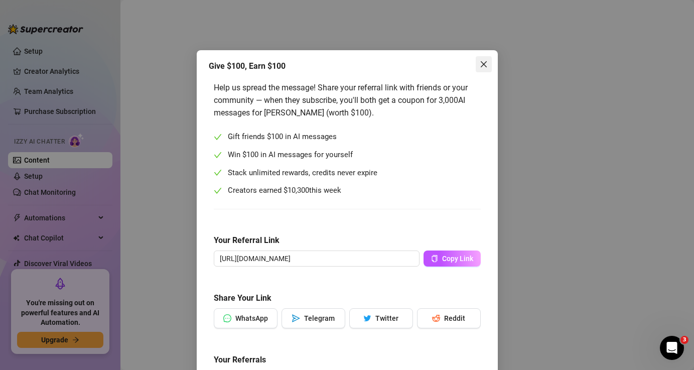
click at [485, 67] on icon "close" at bounding box center [484, 64] width 8 height 8
